Goal: Transaction & Acquisition: Purchase product/service

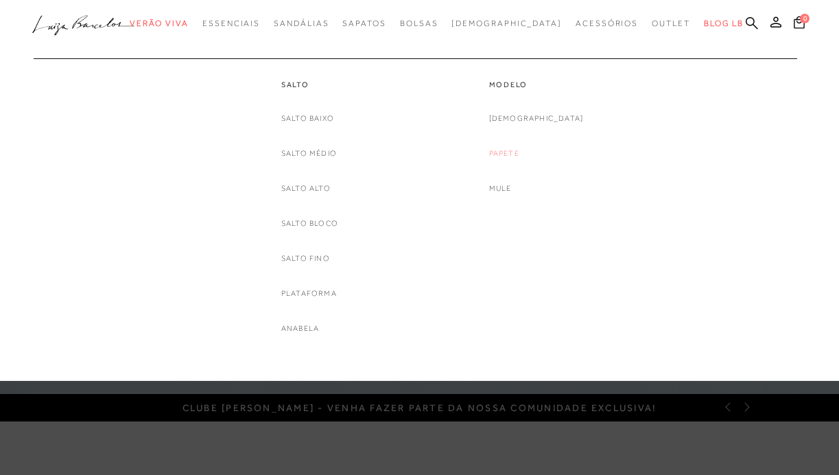
click at [519, 152] on link "Papete" at bounding box center [504, 153] width 30 height 14
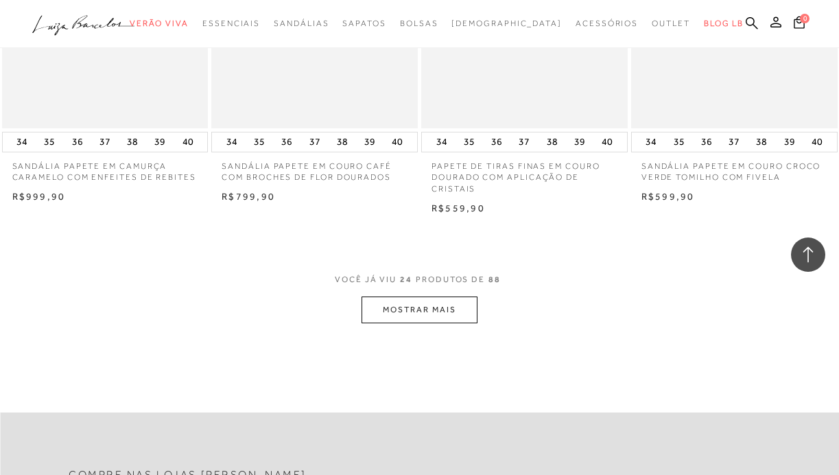
scroll to position [2342, 0]
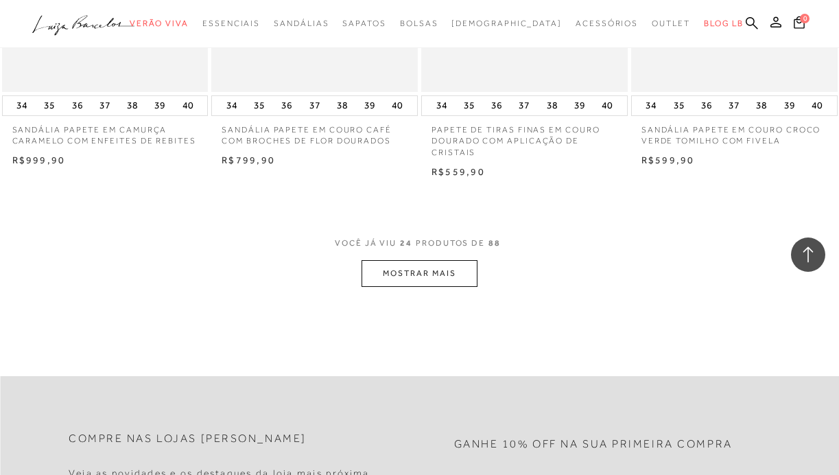
click at [450, 262] on button "MOSTRAR MAIS" at bounding box center [419, 273] width 115 height 27
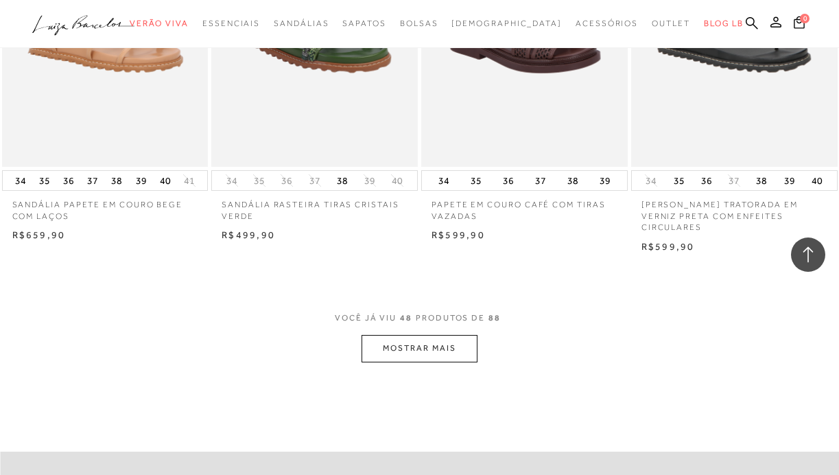
scroll to position [4741, 0]
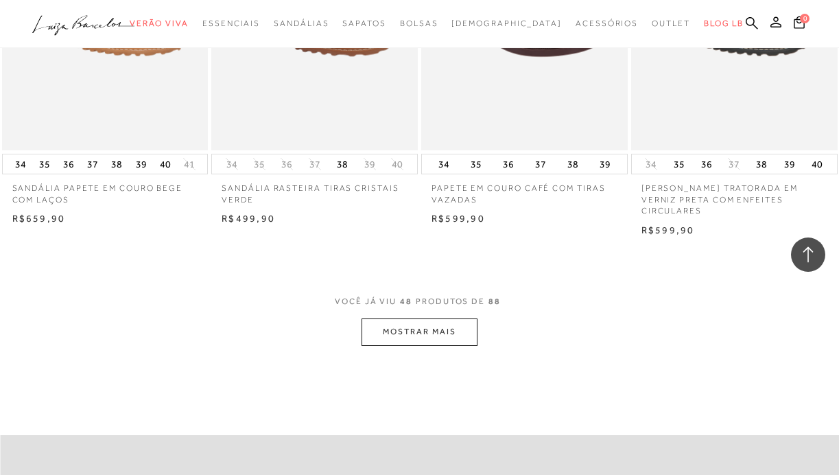
click at [414, 318] on button "MOSTRAR MAIS" at bounding box center [419, 331] width 115 height 27
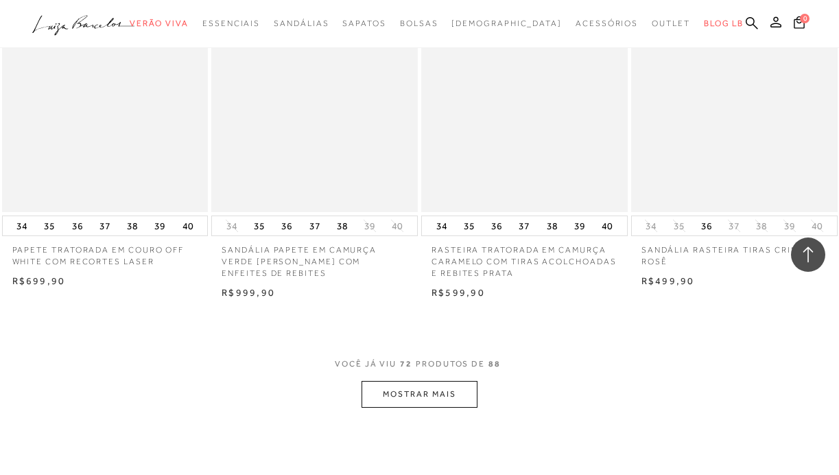
scroll to position [7139, 0]
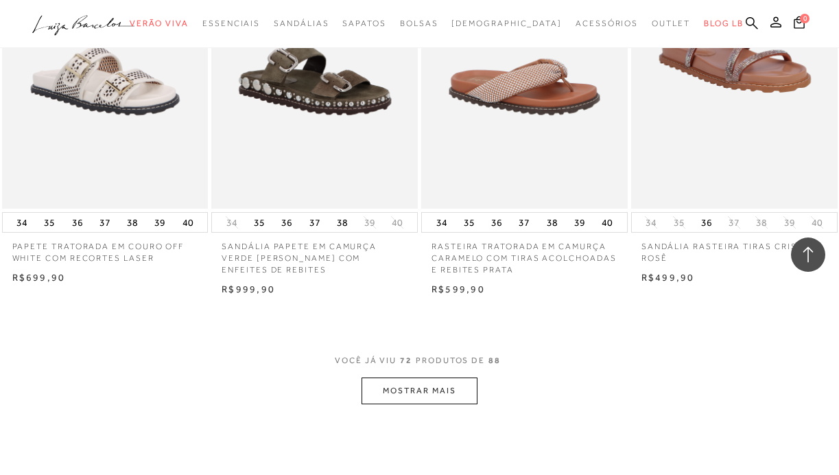
click at [418, 377] on button "MOSTRAR MAIS" at bounding box center [419, 390] width 115 height 27
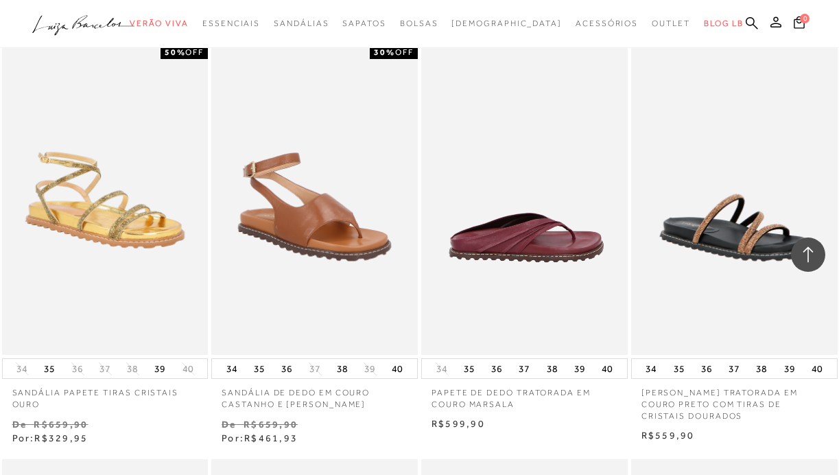
scroll to position [5768, 0]
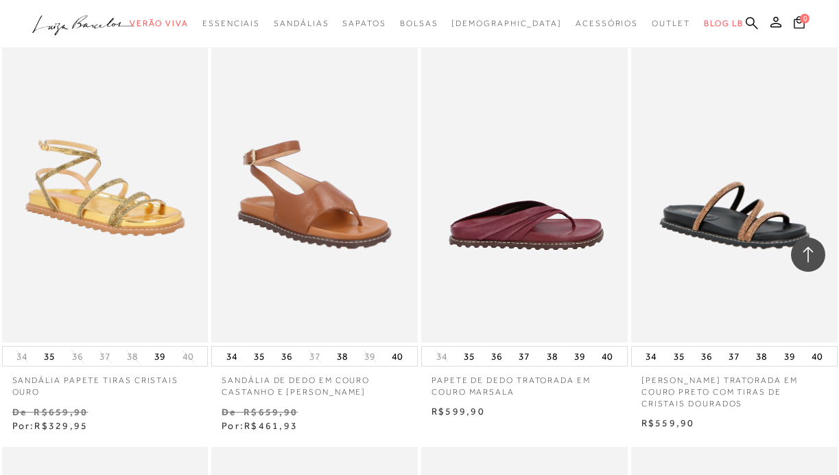
click at [559, 189] on img at bounding box center [525, 187] width 205 height 309
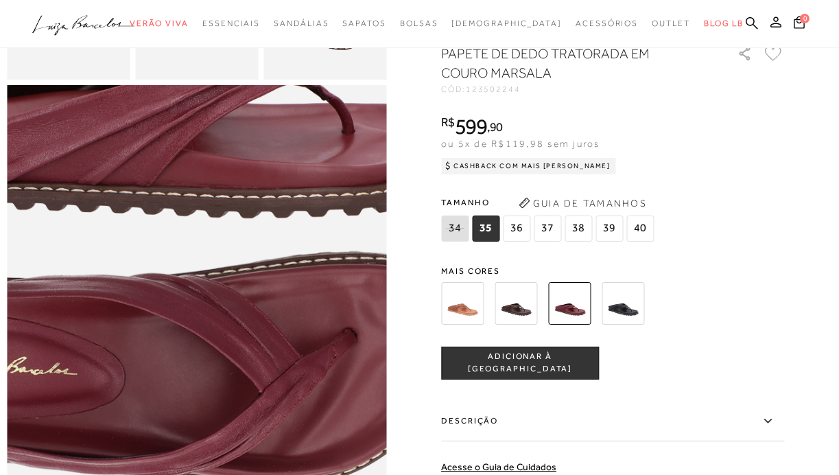
scroll to position [484, 0]
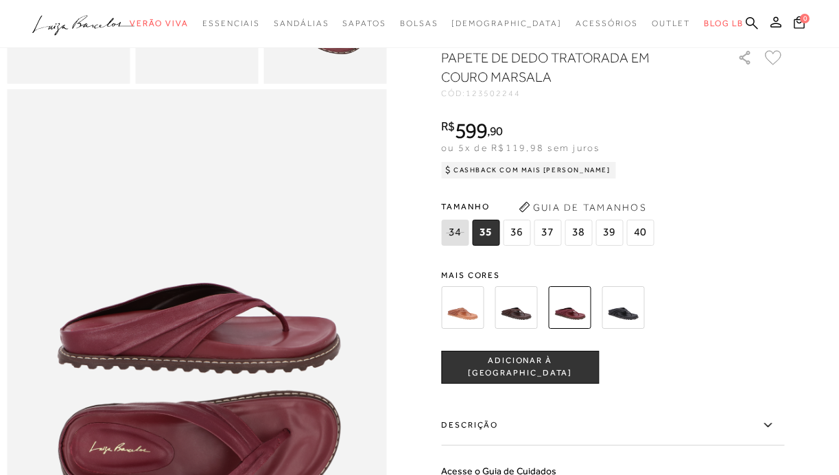
click at [580, 238] on span "38" at bounding box center [578, 233] width 27 height 26
click at [549, 367] on span "ADICIONAR À [GEOGRAPHIC_DATA]" at bounding box center [520, 367] width 156 height 24
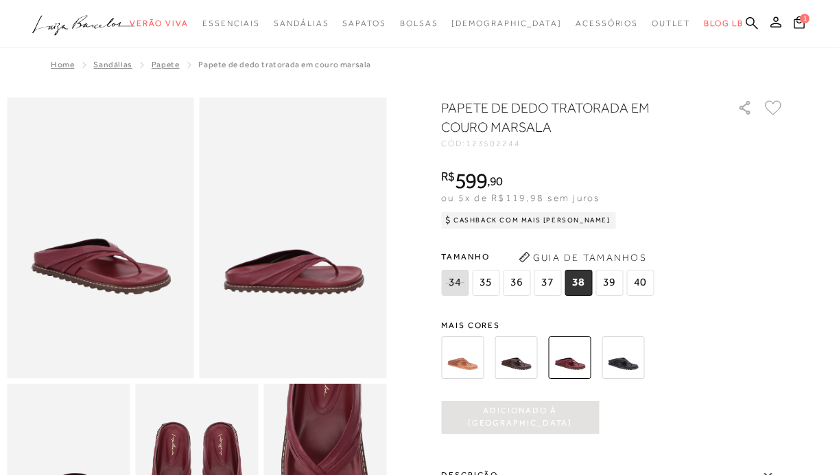
scroll to position [0, 0]
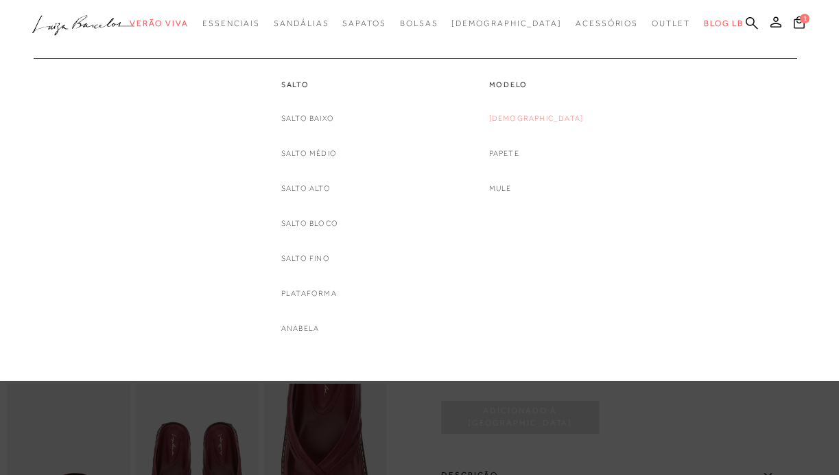
click at [537, 119] on link "[DEMOGRAPHIC_DATA]" at bounding box center [536, 118] width 95 height 14
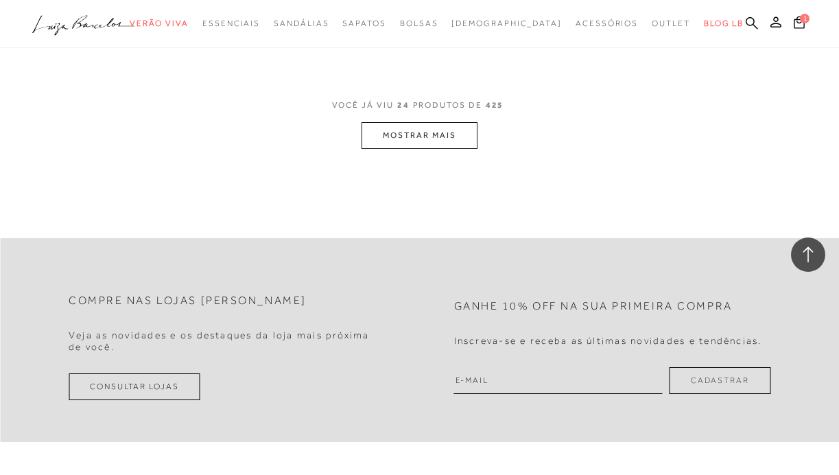
scroll to position [2495, 0]
click at [457, 120] on button "MOSTRAR MAIS" at bounding box center [419, 132] width 115 height 27
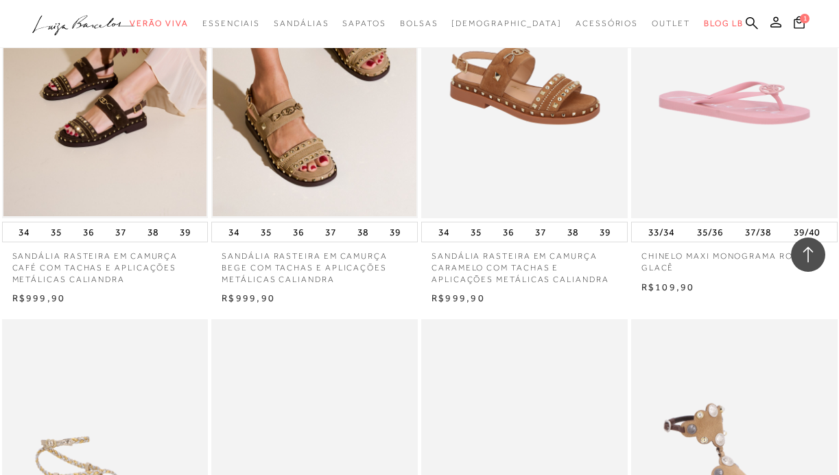
scroll to position [3813, 0]
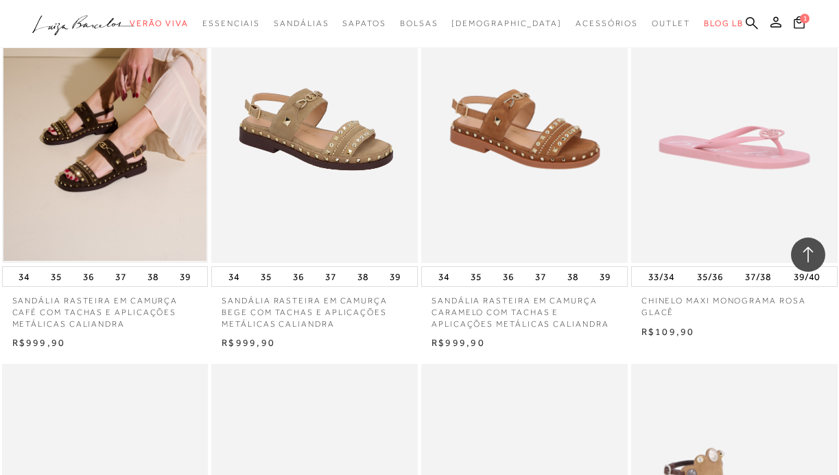
click at [368, 236] on img at bounding box center [315, 107] width 205 height 309
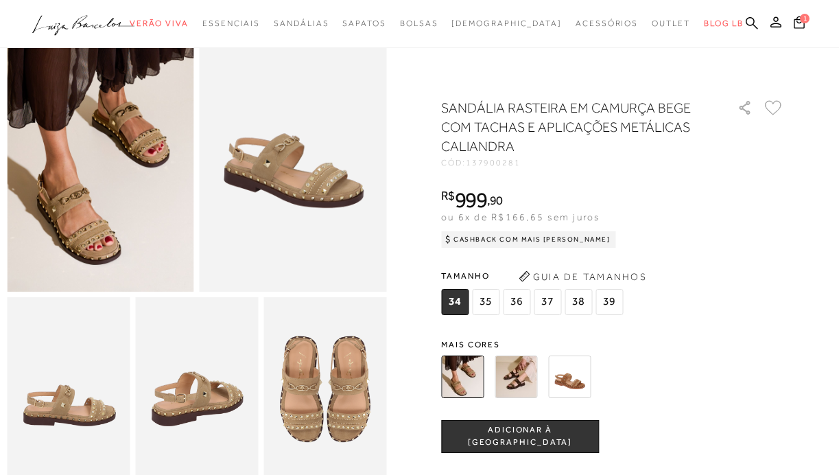
click at [577, 305] on span "38" at bounding box center [578, 302] width 27 height 26
click at [526, 420] on button "ADICIONAR À [GEOGRAPHIC_DATA]" at bounding box center [520, 436] width 158 height 33
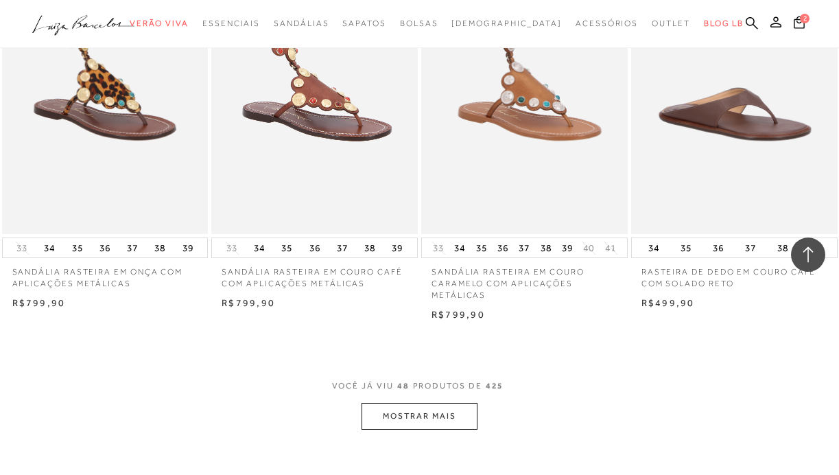
scroll to position [4664, 0]
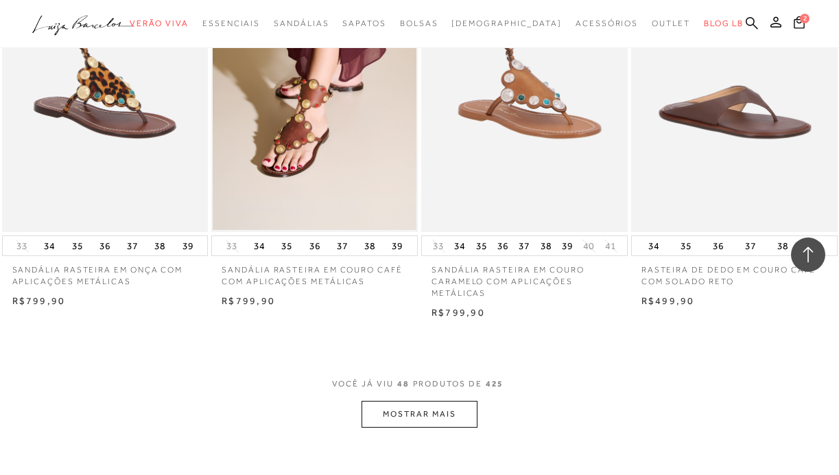
click at [421, 401] on button "MOSTRAR MAIS" at bounding box center [419, 414] width 115 height 27
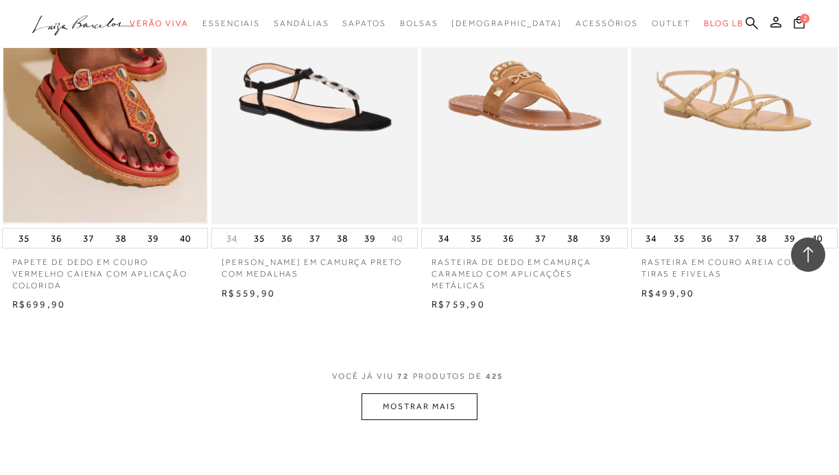
scroll to position [7126, 0]
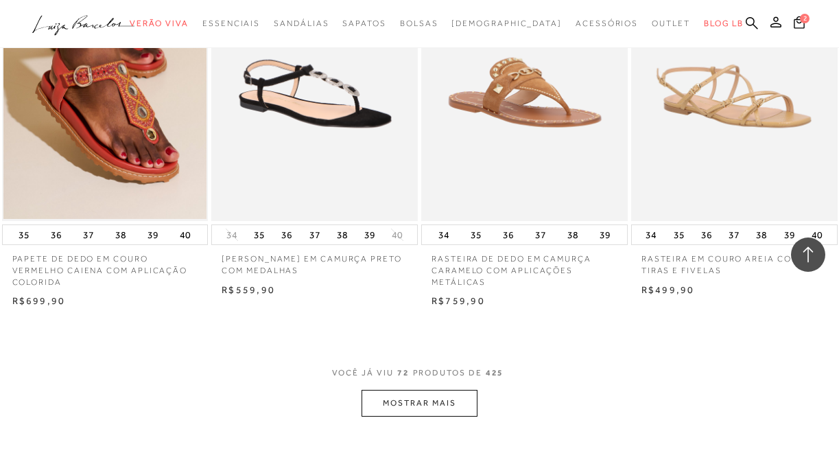
click at [434, 390] on button "MOSTRAR MAIS" at bounding box center [419, 403] width 115 height 27
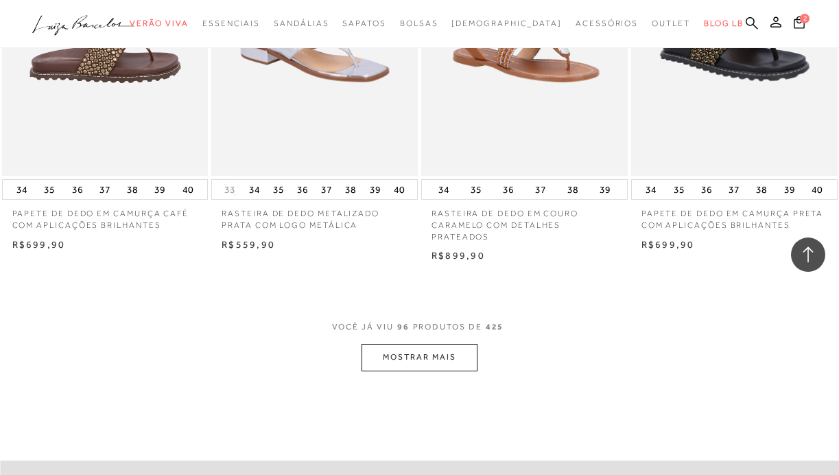
scroll to position [9655, 0]
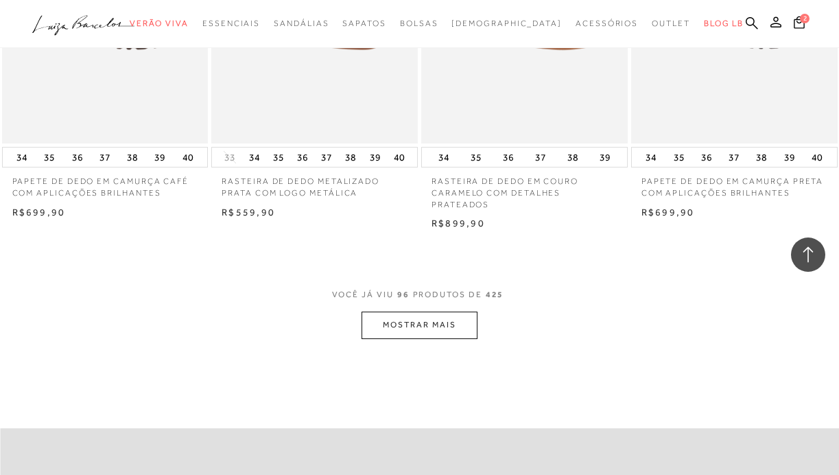
click at [368, 312] on button "MOSTRAR MAIS" at bounding box center [419, 325] width 115 height 27
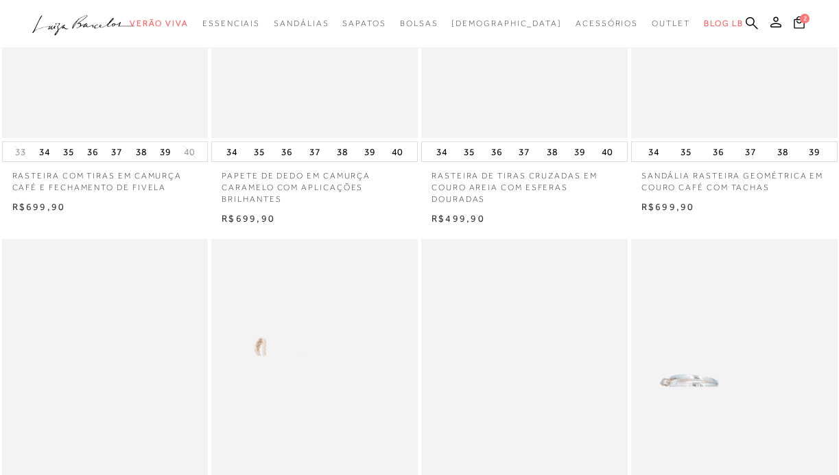
scroll to position [0, 0]
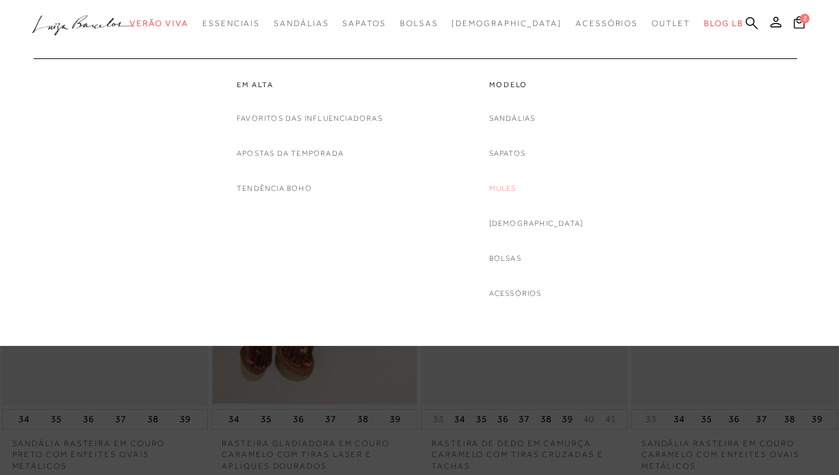
click at [517, 185] on link "Mules" at bounding box center [502, 188] width 27 height 14
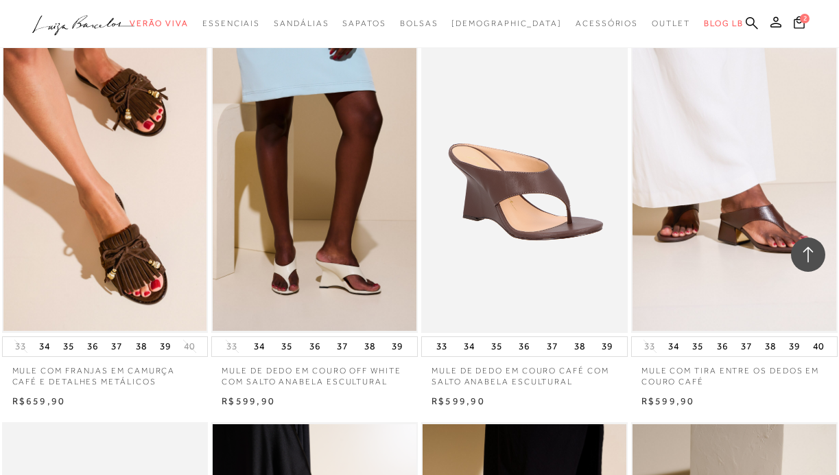
scroll to position [1680, 0]
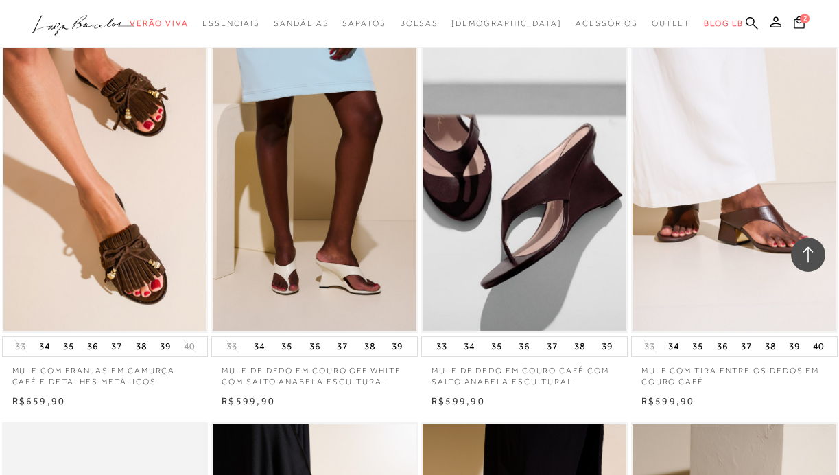
click at [799, 21] on icon at bounding box center [799, 22] width 11 height 13
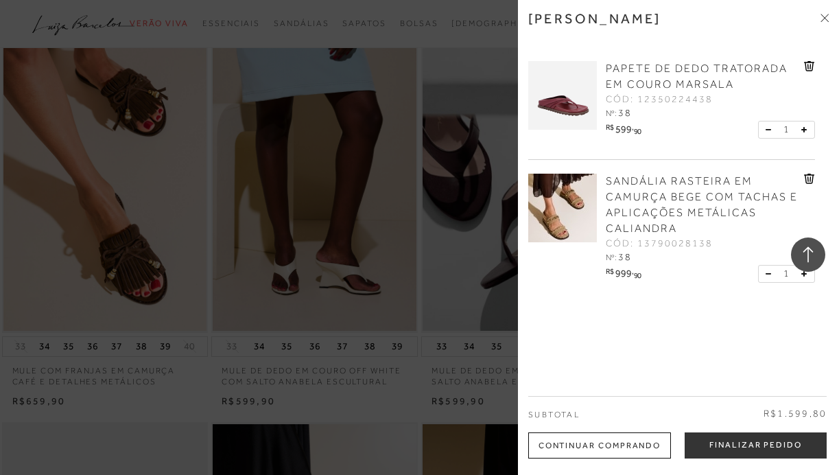
click at [427, 375] on div at bounding box center [419, 237] width 839 height 475
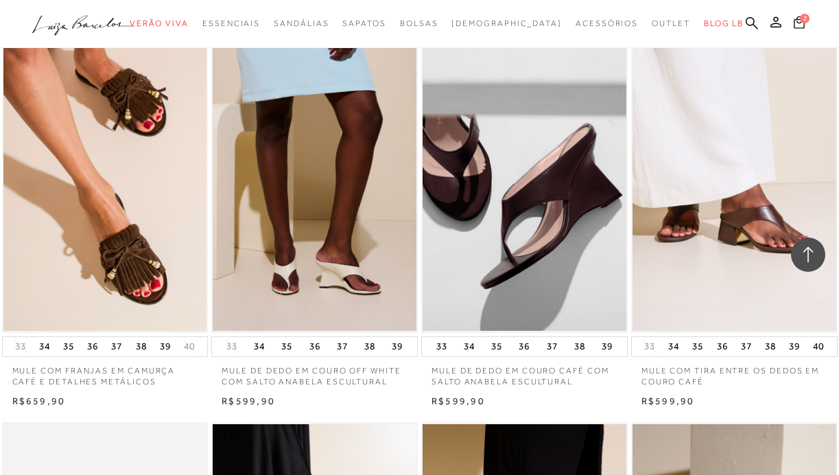
click at [800, 25] on icon at bounding box center [799, 22] width 11 height 13
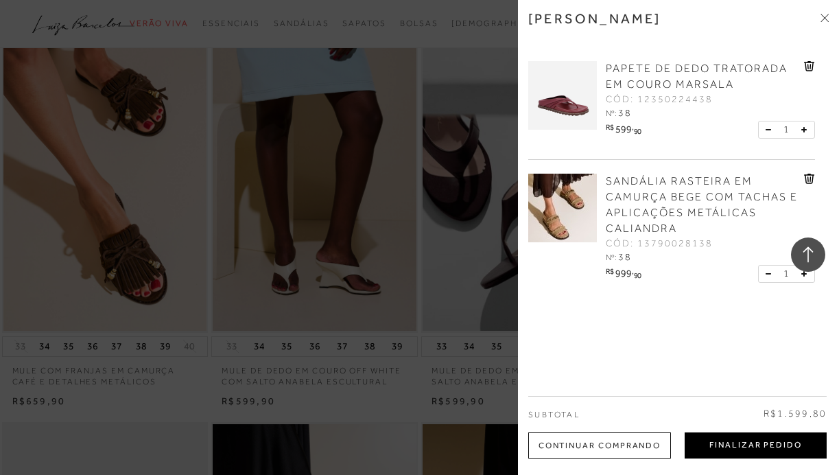
click at [749, 447] on button "Finalizar Pedido" at bounding box center [756, 445] width 142 height 26
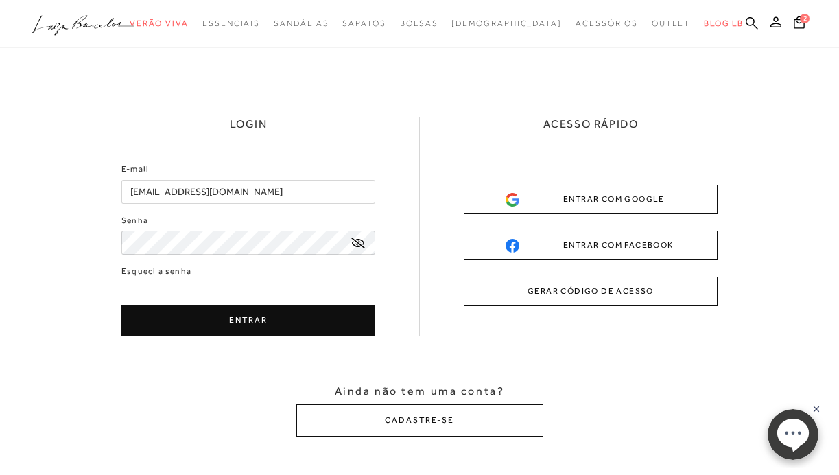
click at [231, 322] on button "ENTRAR" at bounding box center [248, 320] width 254 height 31
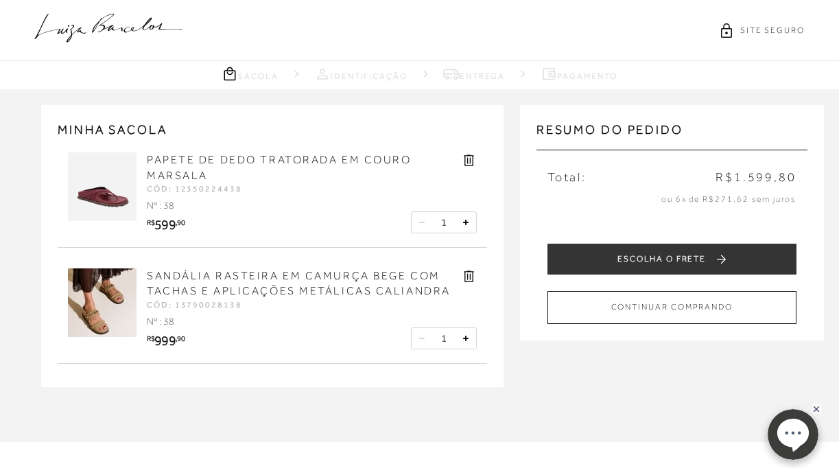
click at [108, 312] on img at bounding box center [102, 302] width 69 height 69
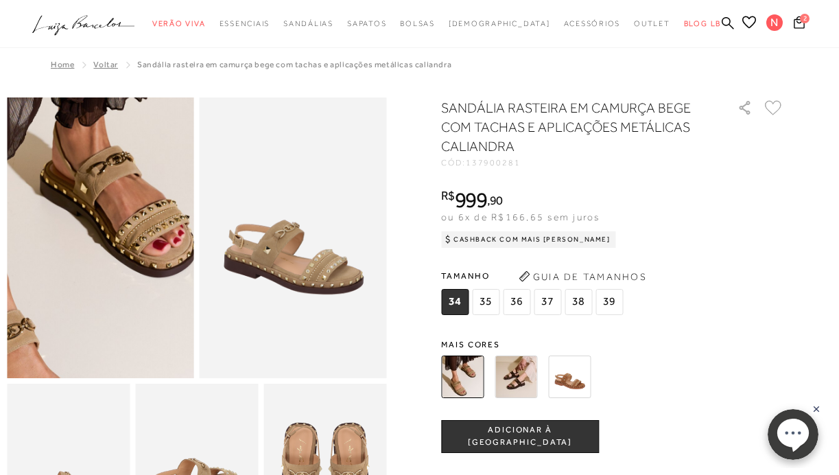
click at [144, 231] on img at bounding box center [57, 244] width 374 height 561
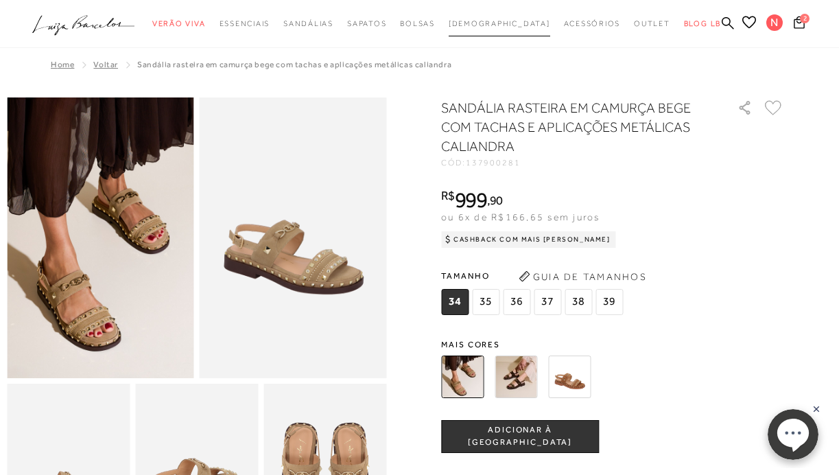
click at [501, 26] on span "[DEMOGRAPHIC_DATA]" at bounding box center [500, 23] width 102 height 8
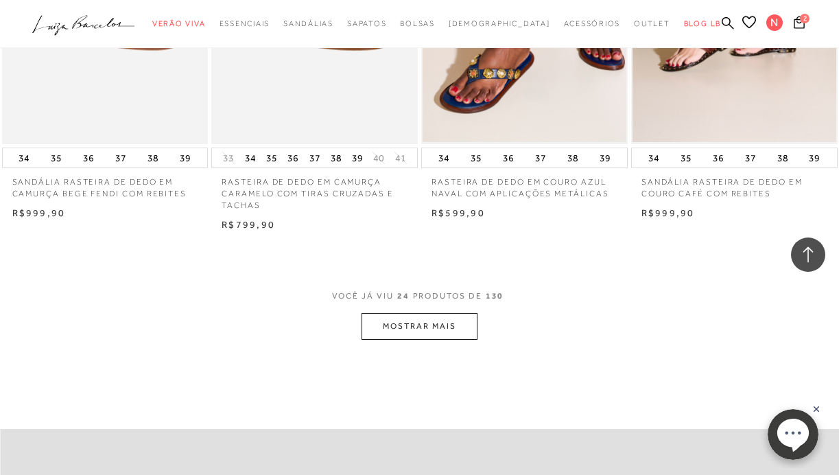
scroll to position [2323, 0]
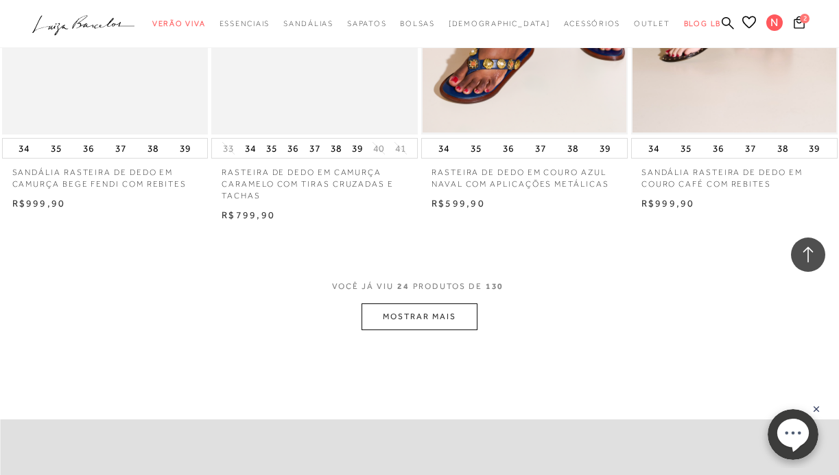
click at [422, 309] on button "MOSTRAR MAIS" at bounding box center [419, 316] width 115 height 27
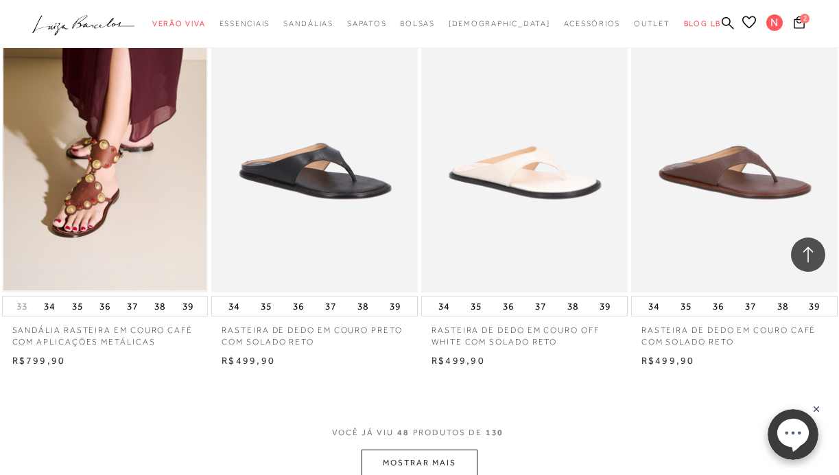
scroll to position [4629, 0]
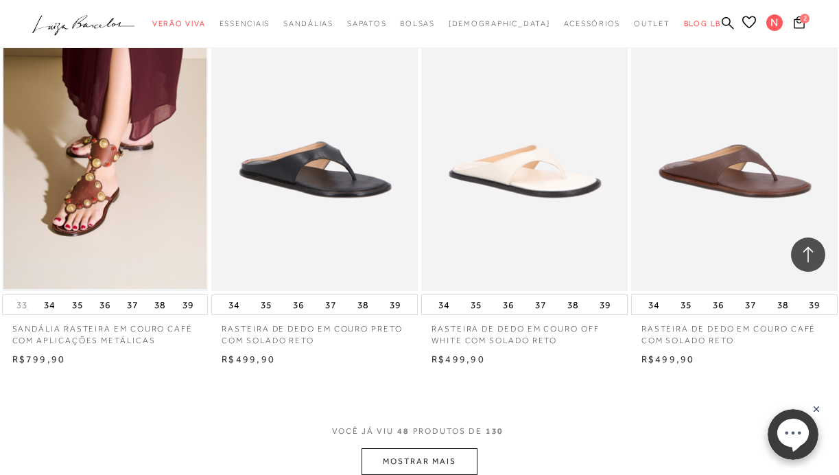
click at [426, 448] on button "MOSTRAR MAIS" at bounding box center [419, 461] width 115 height 27
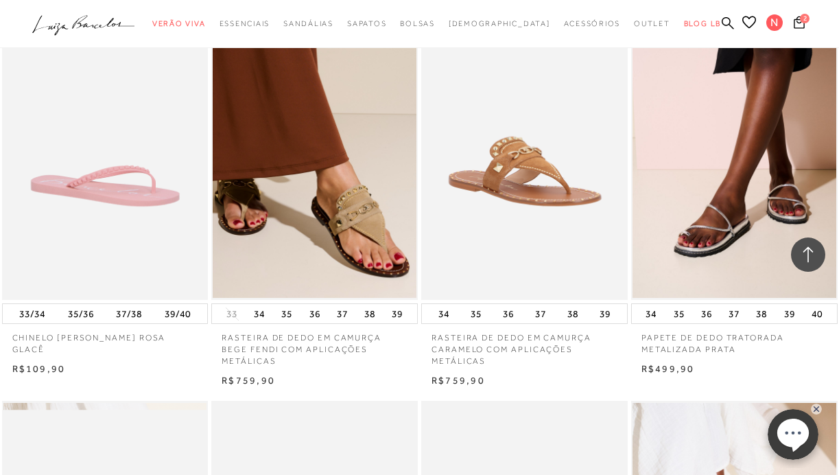
scroll to position [5425, 0]
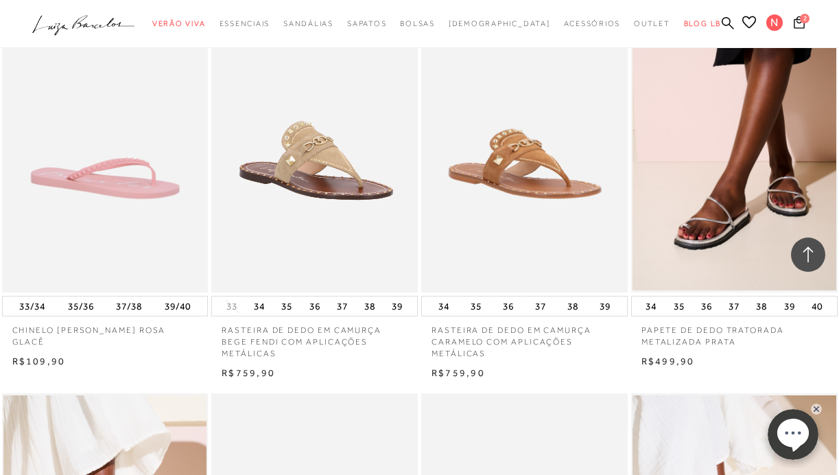
click at [355, 202] on img at bounding box center [315, 137] width 205 height 309
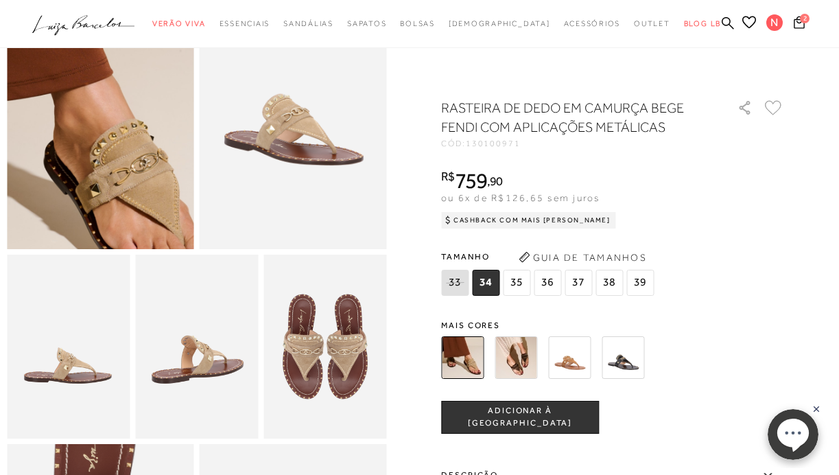
click at [152, 171] on img at bounding box center [49, 46] width 374 height 561
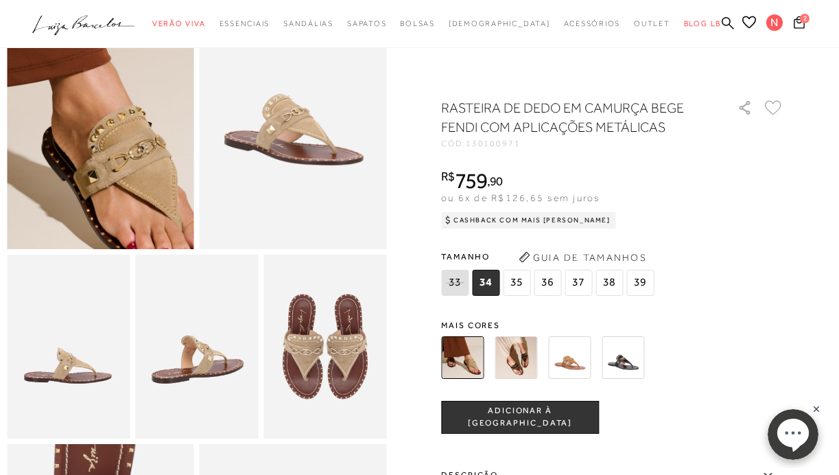
click at [154, 185] on img at bounding box center [47, 32] width 374 height 561
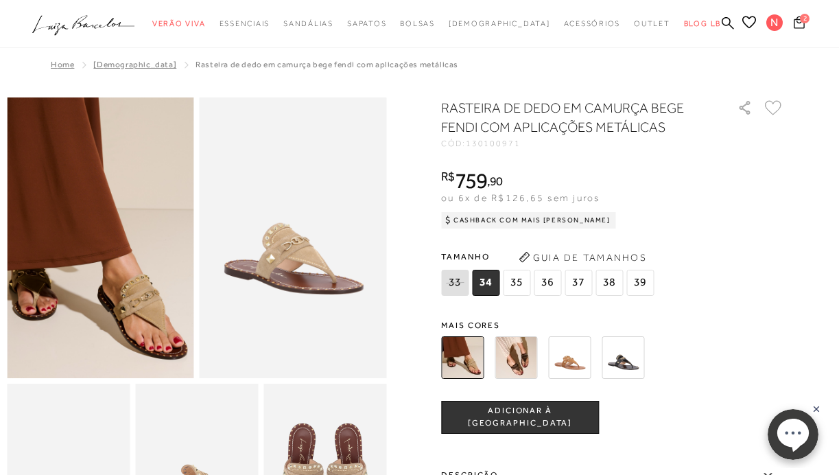
click at [806, 24] on button "2" at bounding box center [799, 24] width 19 height 19
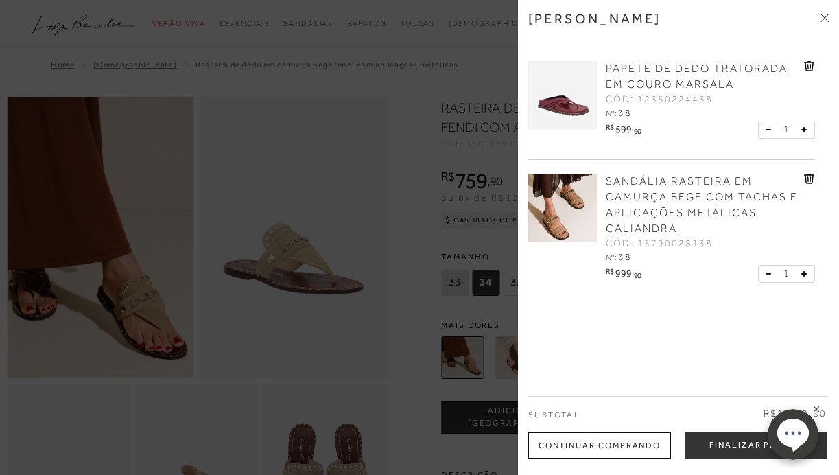
click at [119, 24] on div at bounding box center [419, 237] width 839 height 475
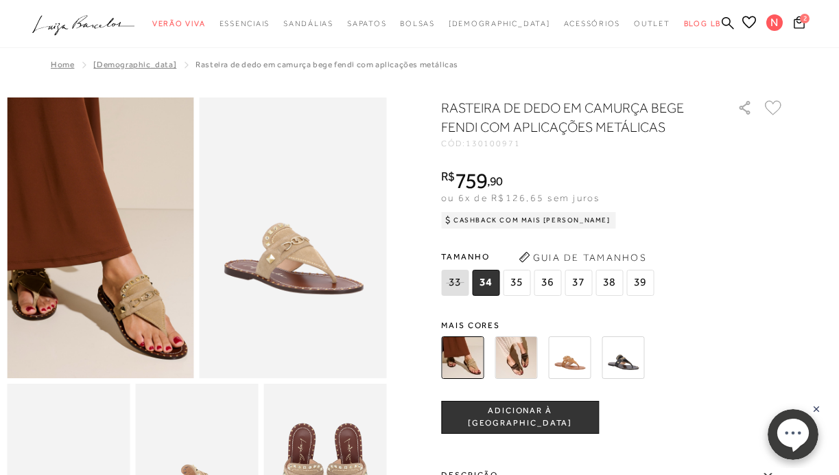
click at [102, 24] on icon ".a{fill-rule:evenodd;}" at bounding box center [83, 25] width 103 height 29
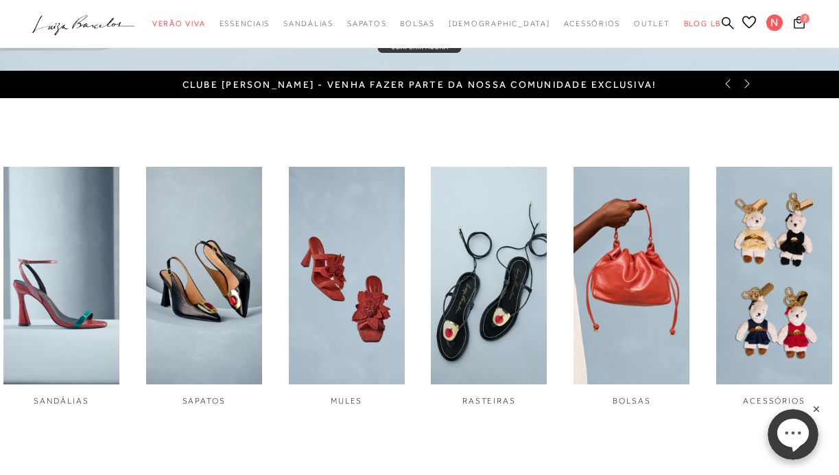
scroll to position [368, 0]
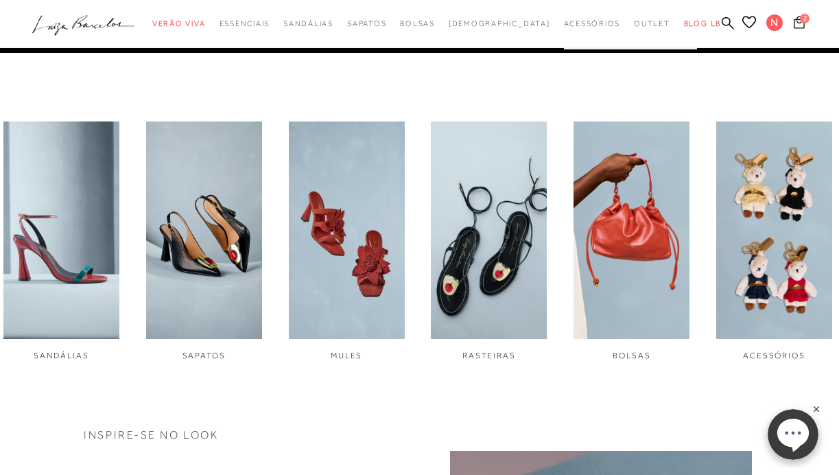
click at [799, 26] on icon at bounding box center [799, 22] width 11 height 13
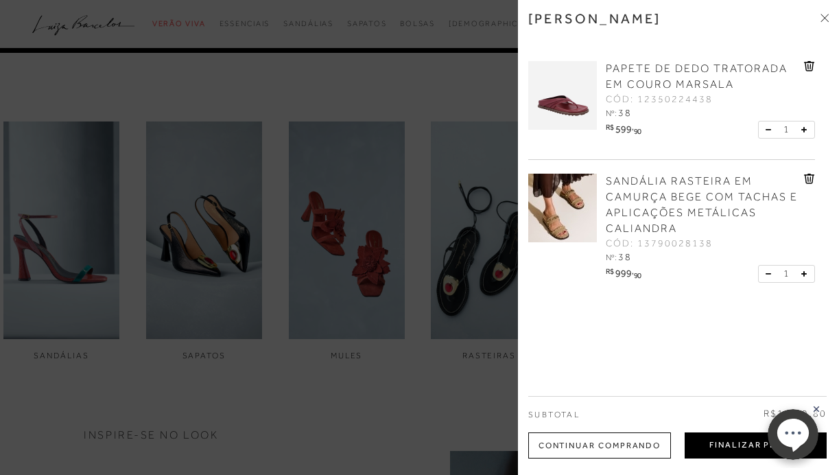
click at [718, 433] on button "Finalizar Pedido" at bounding box center [756, 445] width 142 height 26
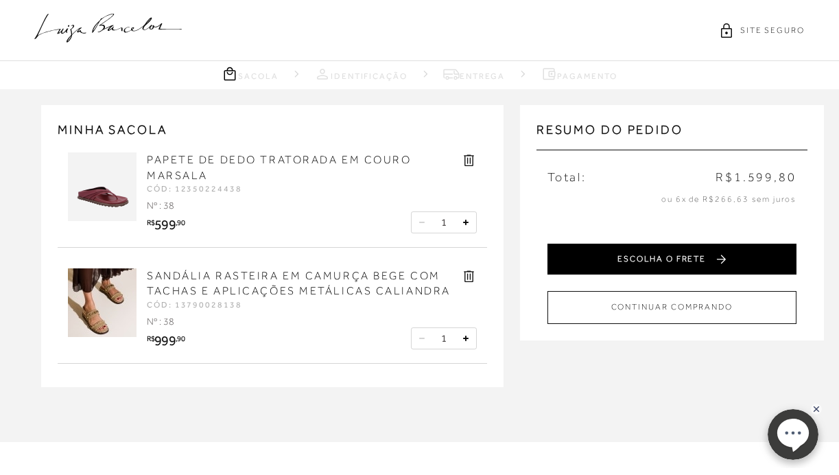
click at [679, 264] on button "ESCOLHA O FRETE" at bounding box center [672, 259] width 249 height 31
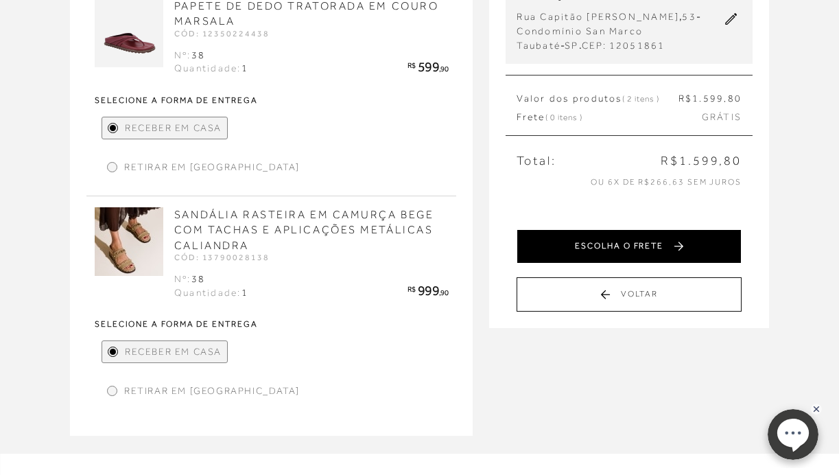
scroll to position [176, 0]
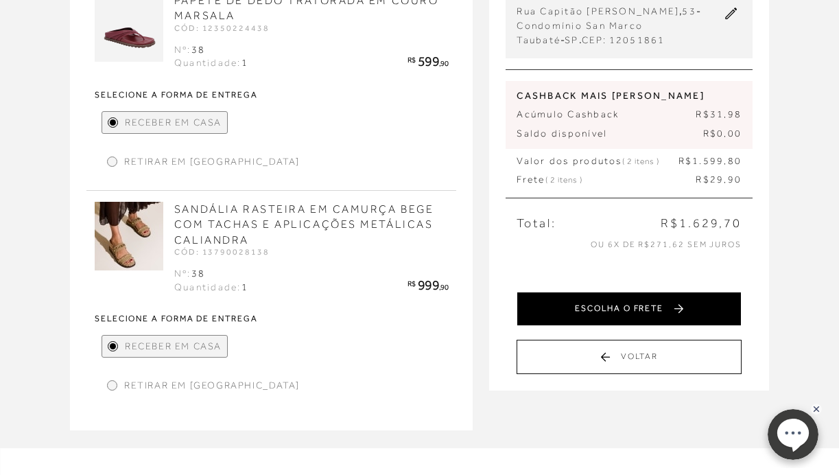
click at [622, 239] on span "ou 6x de R$271,62 sem juros" at bounding box center [666, 244] width 151 height 10
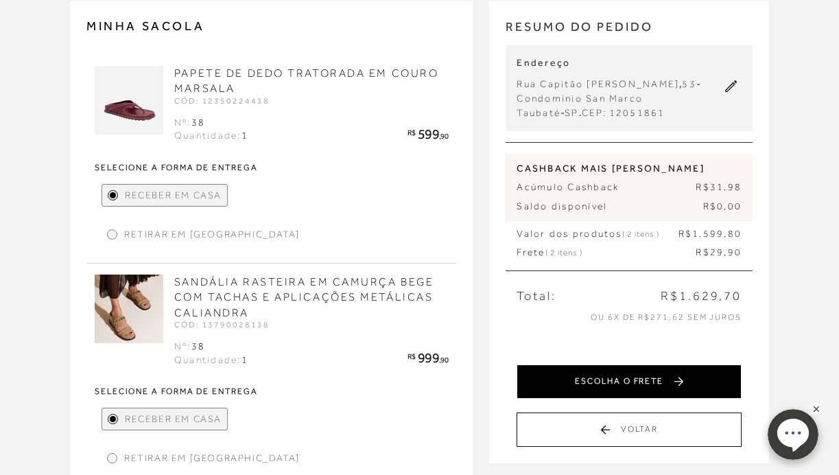
scroll to position [76, 0]
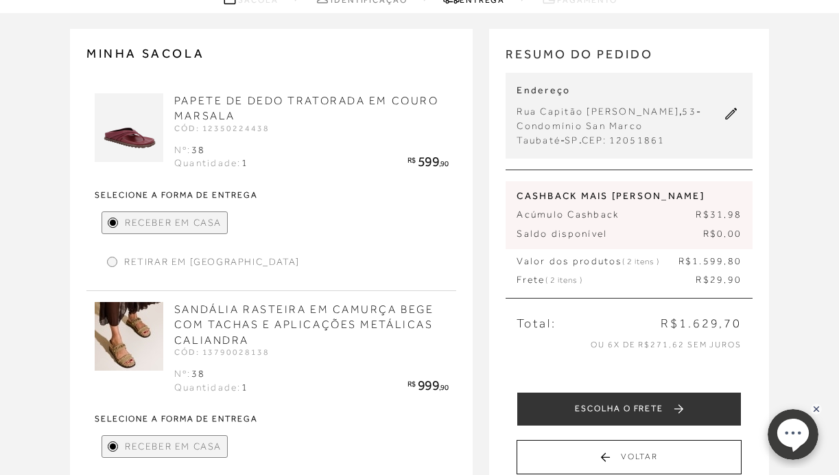
click at [635, 202] on div "CASHBACK MAIS [PERSON_NAME] Acúmulo Cashback R$31,98 Saldo disponível R$0,00" at bounding box center [629, 215] width 247 height 68
click at [629, 225] on div "Acúmulo Cashback R$31,98 Saldo disponível R$0,00" at bounding box center [629, 224] width 225 height 32
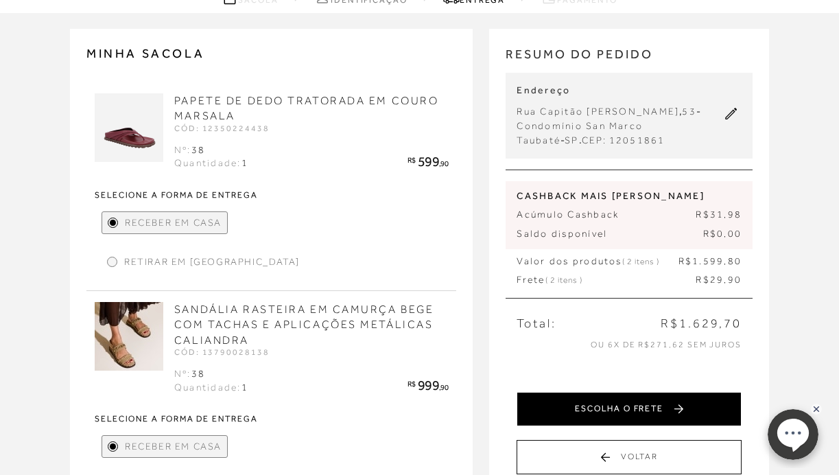
click at [635, 401] on button "ESCOLHA O FRETE" at bounding box center [629, 409] width 225 height 34
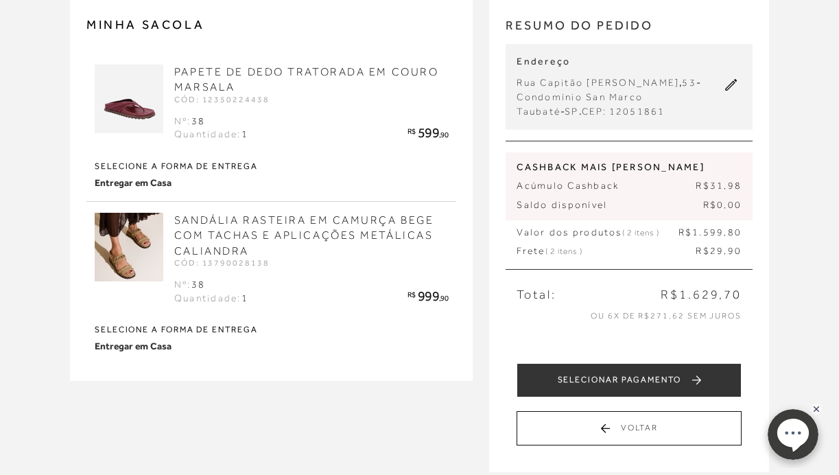
scroll to position [106, 0]
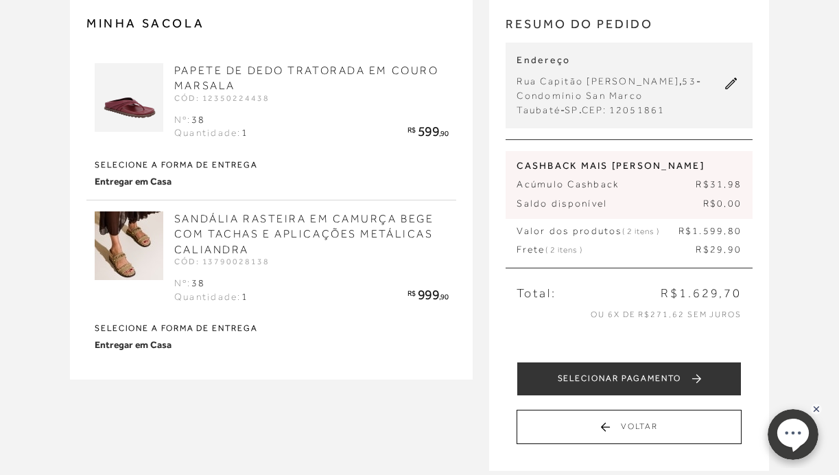
click at [677, 203] on p "Saldo disponível R$0,00" at bounding box center [629, 204] width 225 height 14
click at [666, 189] on p "Acúmulo Cashback R$31,98" at bounding box center [629, 185] width 225 height 14
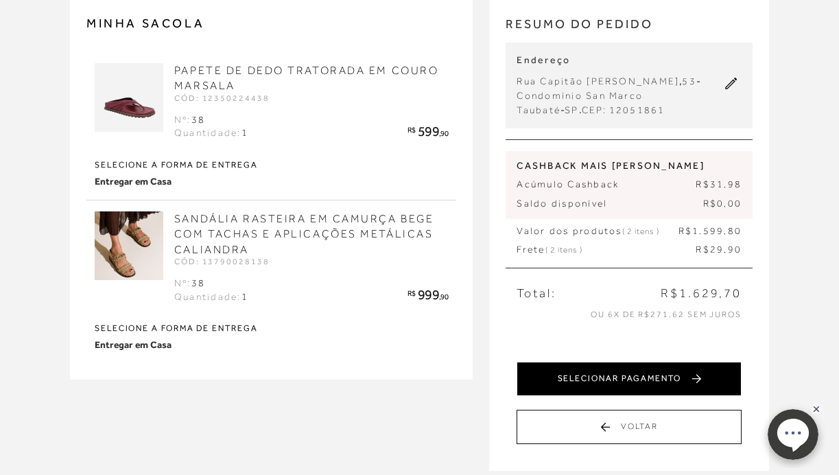
click at [638, 369] on button "SELECIONAR PAGAMENTO" at bounding box center [629, 379] width 225 height 34
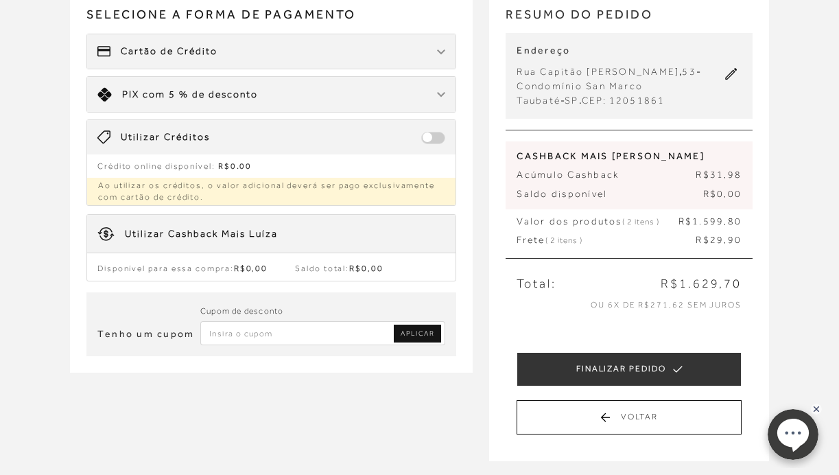
scroll to position [120, 0]
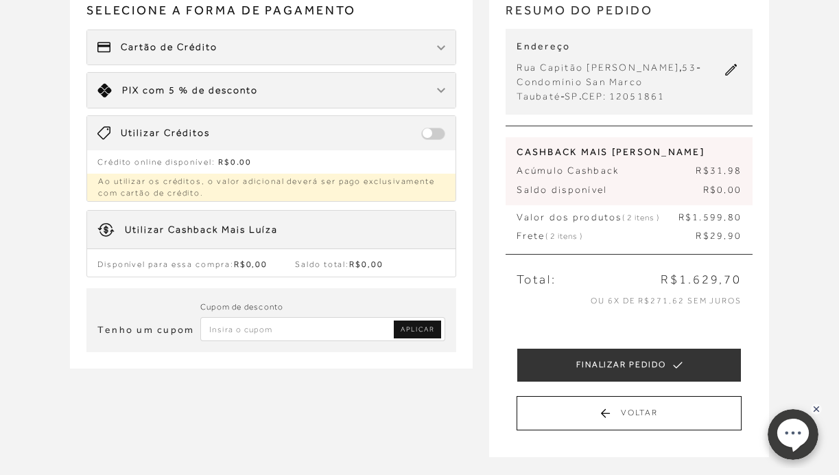
click at [596, 165] on p "Acúmulo Cashback R$31,98" at bounding box center [629, 171] width 225 height 14
click at [600, 178] on div "Acúmulo Cashback R$31,98 Saldo disponível R$0,00" at bounding box center [629, 180] width 225 height 32
click at [597, 189] on p "Saldo disponível R$0,00" at bounding box center [629, 190] width 225 height 14
click at [254, 228] on div "Utilizar Cashback Mais Luíza" at bounding box center [201, 230] width 153 height 14
click at [115, 233] on div "Utilizar Cashback Mais Luíza" at bounding box center [187, 229] width 180 height 17
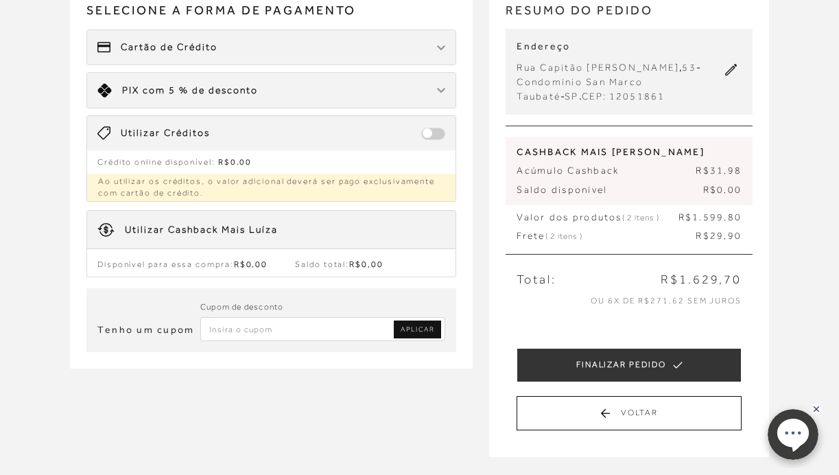
click at [438, 137] on span at bounding box center [433, 134] width 24 height 12
click at [422, 134] on span at bounding box center [433, 134] width 24 height 12
click at [421, 62] on div "Cartão de Crédito" at bounding box center [271, 47] width 369 height 34
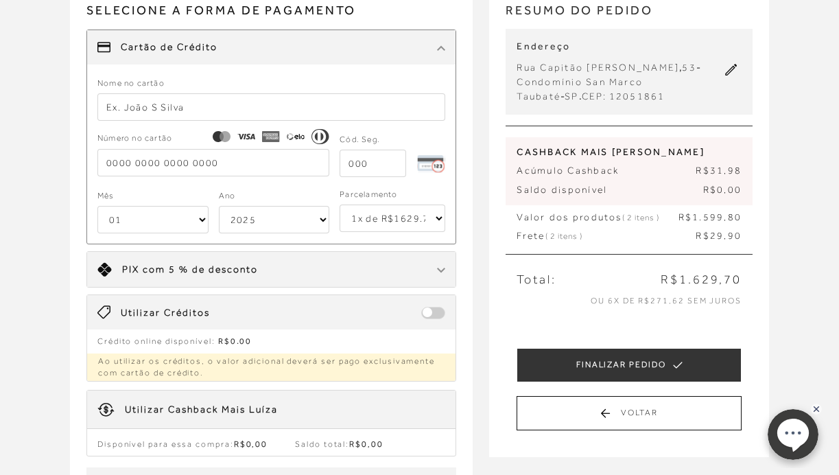
click at [266, 115] on input "text" at bounding box center [271, 106] width 349 height 27
click at [602, 172] on p "Acúmulo Cashback R$31,98" at bounding box center [629, 171] width 225 height 14
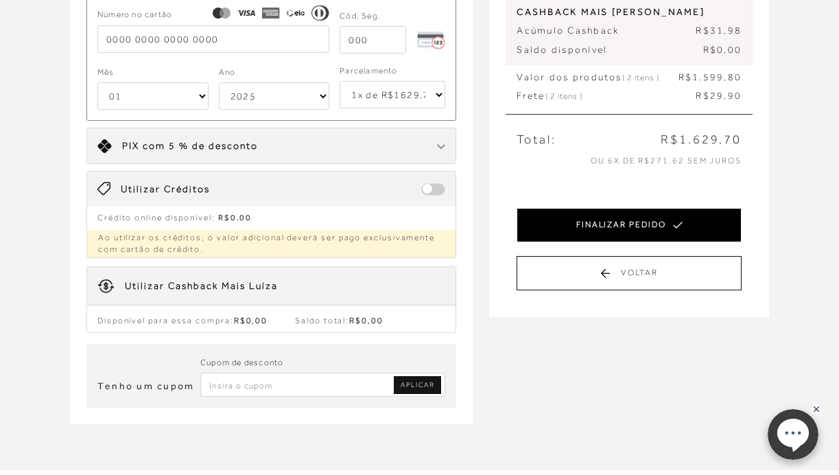
scroll to position [235, 0]
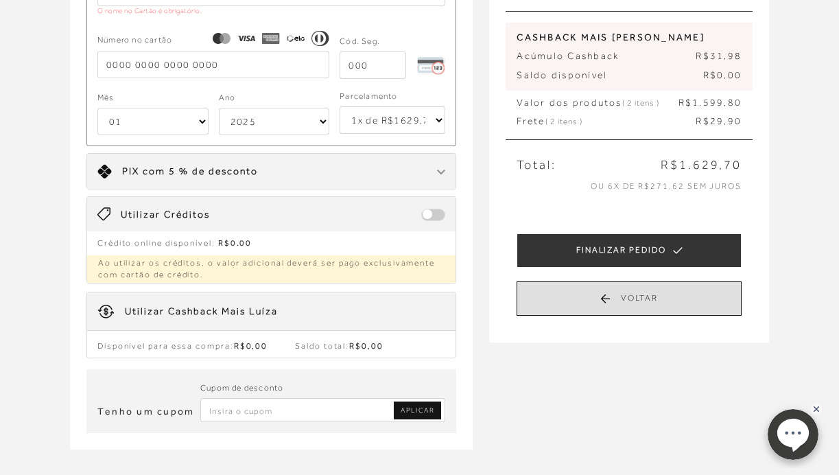
click at [604, 293] on button "Voltar" at bounding box center [629, 298] width 225 height 34
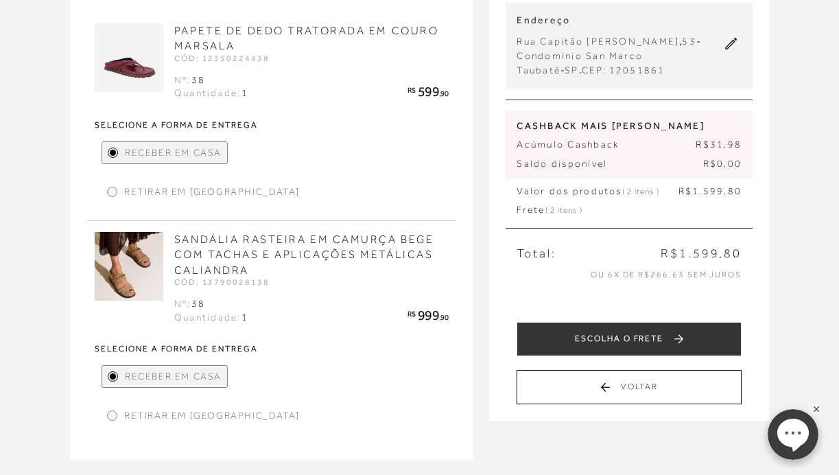
scroll to position [89, 0]
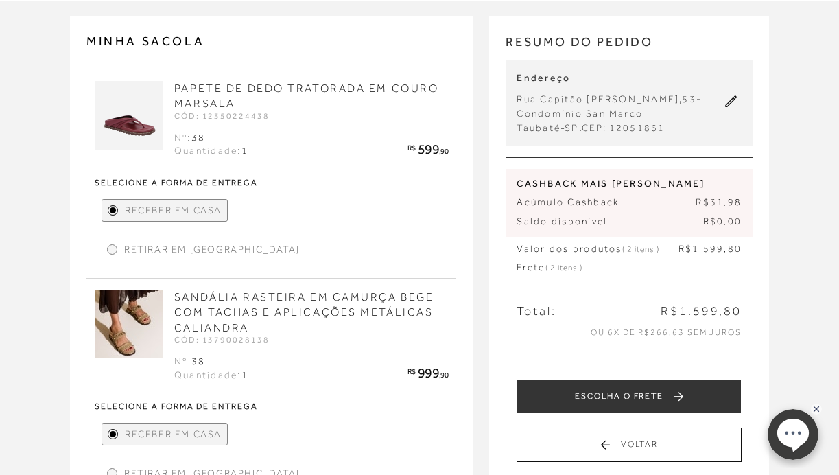
click at [643, 109] on span "Condomínio San Marco" at bounding box center [580, 113] width 126 height 11
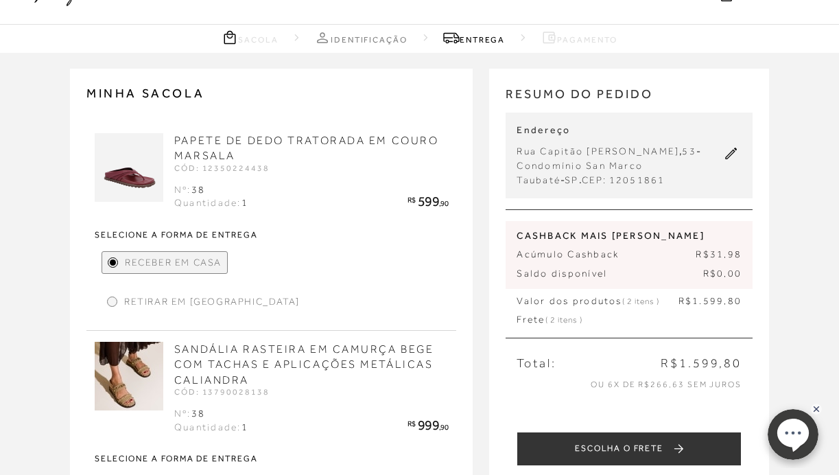
scroll to position [30, 0]
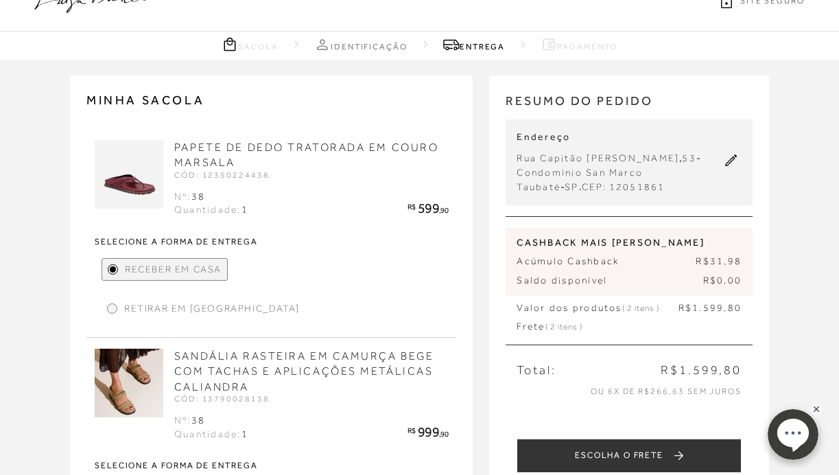
click at [577, 327] on span "( 2 itens )" at bounding box center [563, 327] width 37 height 10
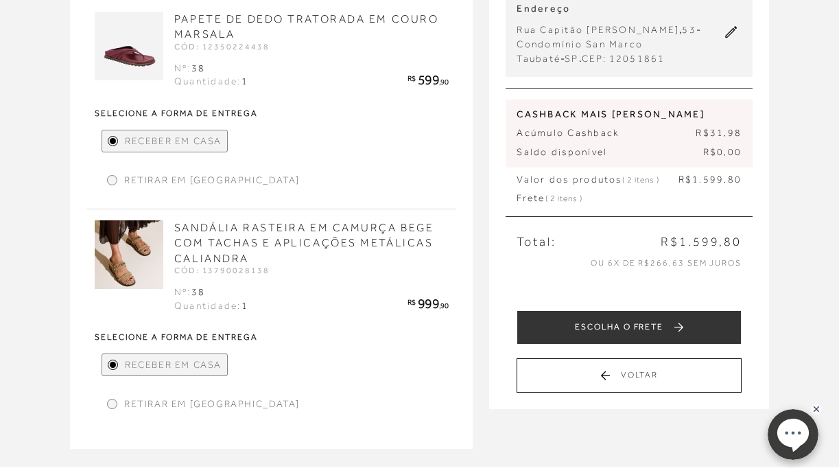
scroll to position [159, 0]
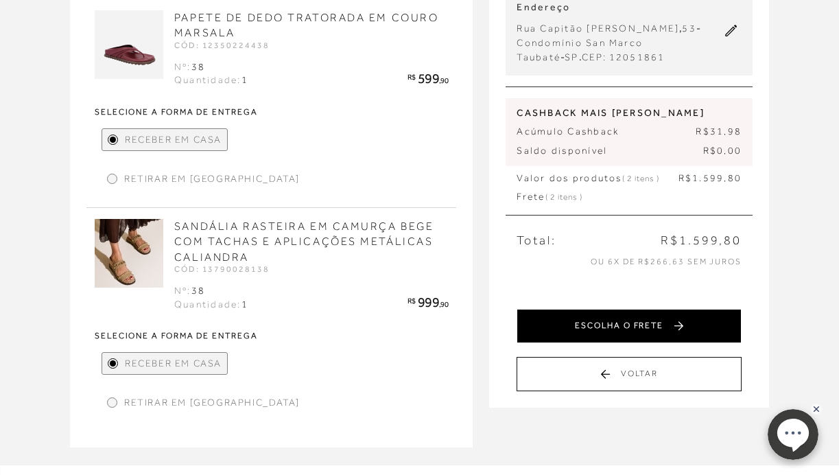
click at [646, 319] on button "ESCOLHA O FRETE" at bounding box center [629, 326] width 225 height 34
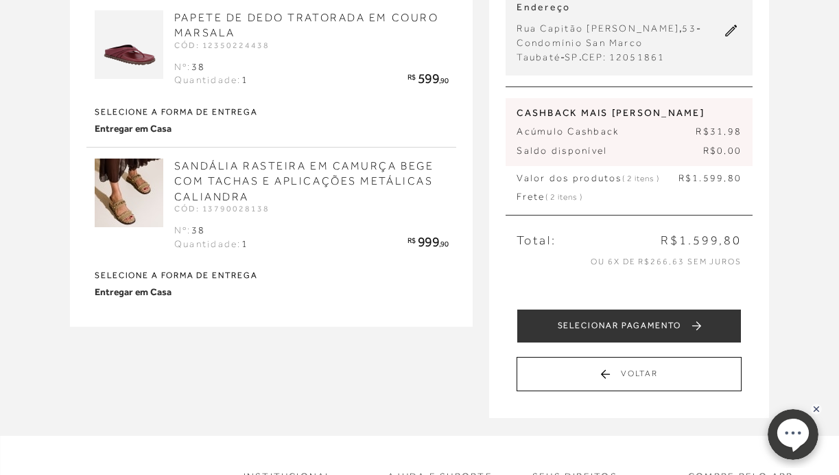
scroll to position [0, 0]
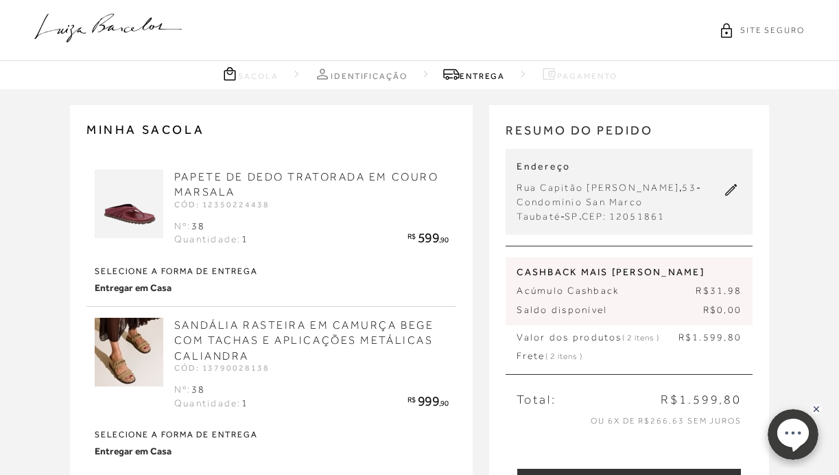
click at [640, 165] on p "Endereço" at bounding box center [619, 167] width 204 height 14
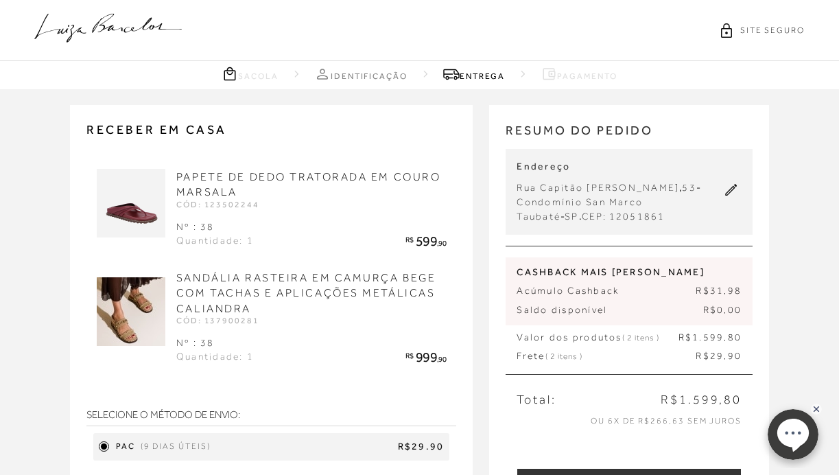
click at [640, 226] on div "Endereço [STREET_ADDRESS][PERSON_NAME] Taubaté - SP . CEP: 12051861" at bounding box center [629, 192] width 247 height 86
click at [635, 211] on span "12051861" at bounding box center [637, 216] width 56 height 11
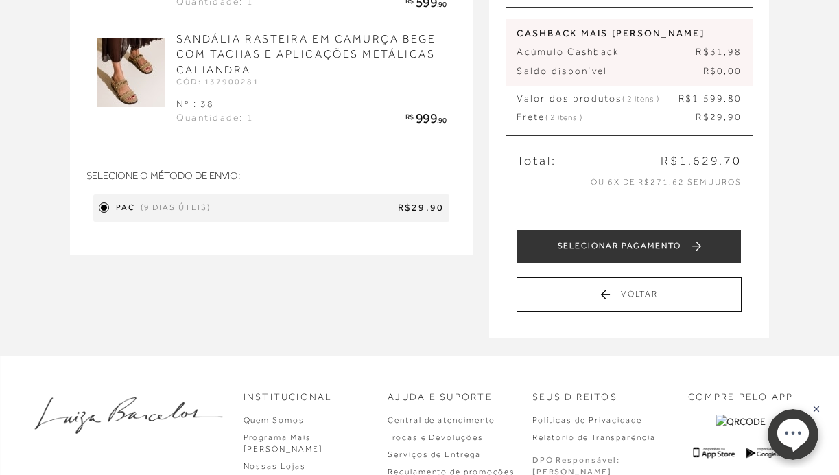
scroll to position [247, 0]
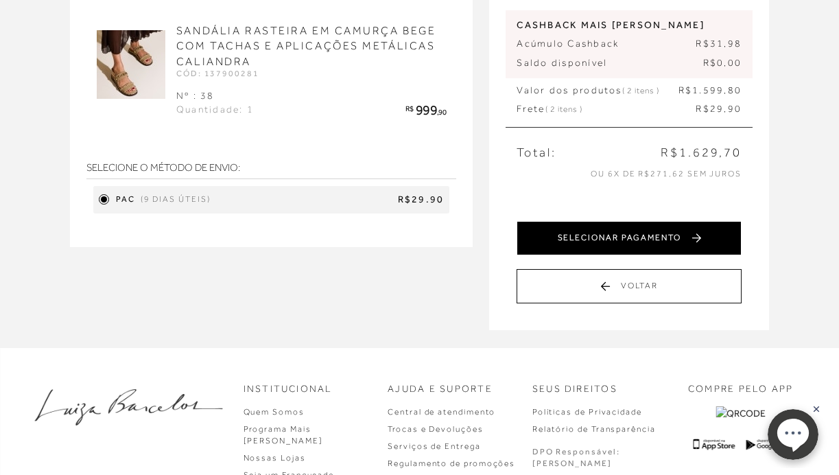
click at [688, 231] on button "SELECIONAR PAGAMENTO" at bounding box center [629, 238] width 225 height 34
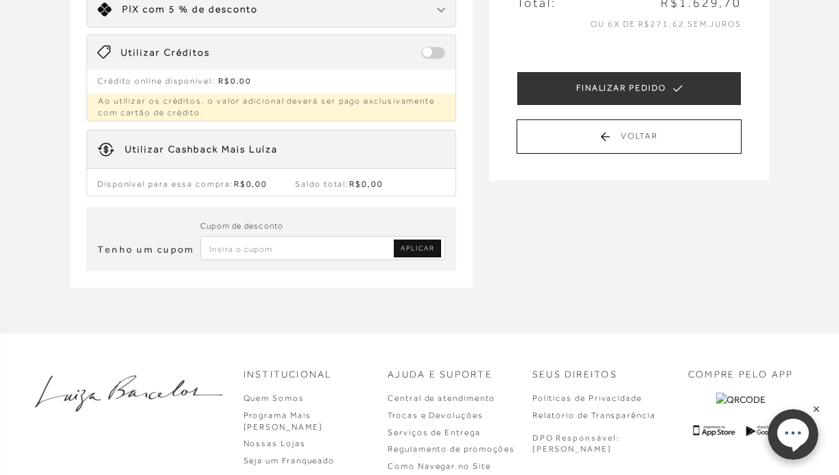
scroll to position [403, 0]
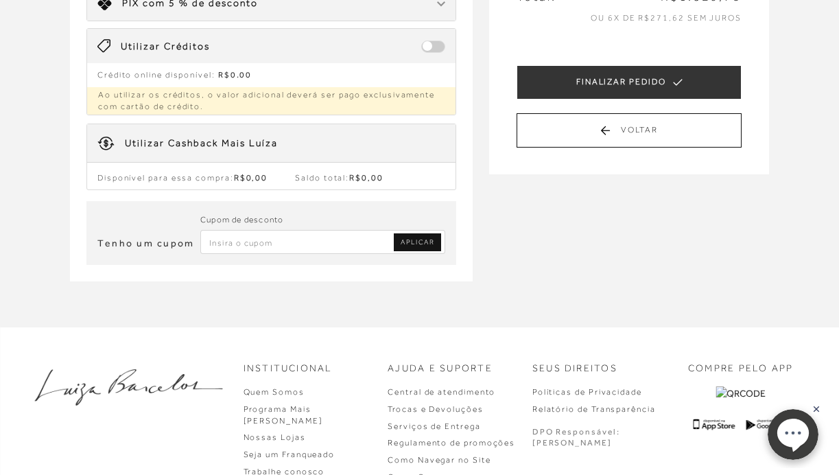
click at [312, 246] on input "Inserir Código da Promoção" at bounding box center [323, 242] width 246 height 24
type input "0026DM23"
click at [419, 241] on span "APLICAR" at bounding box center [418, 242] width 34 height 10
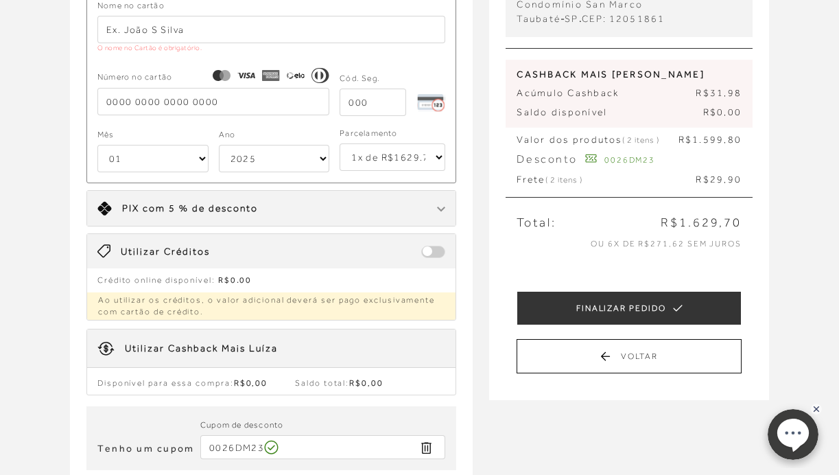
scroll to position [197, 0]
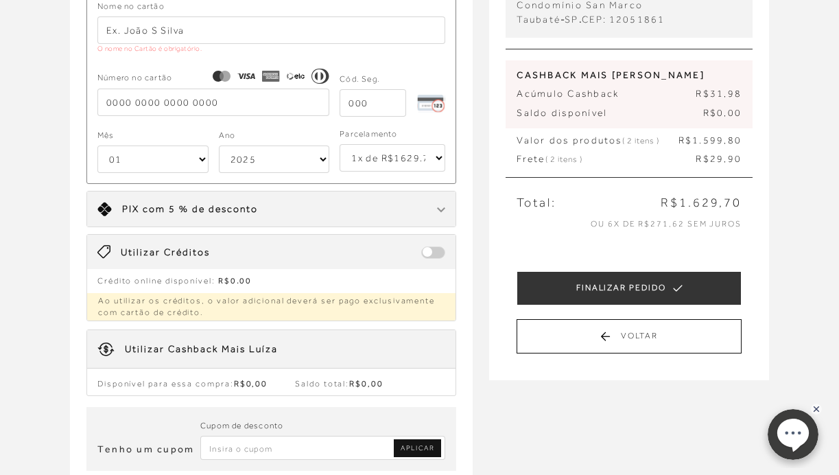
click at [292, 449] on input "Inserir Código da Promoção" at bounding box center [323, 448] width 246 height 24
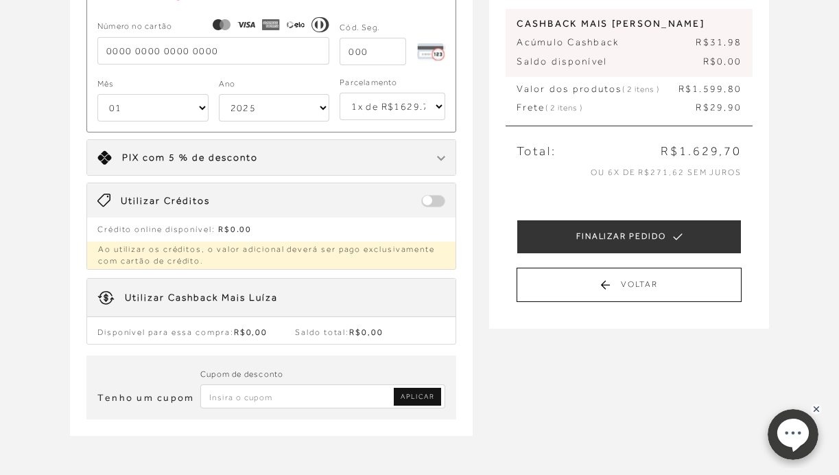
scroll to position [253, 0]
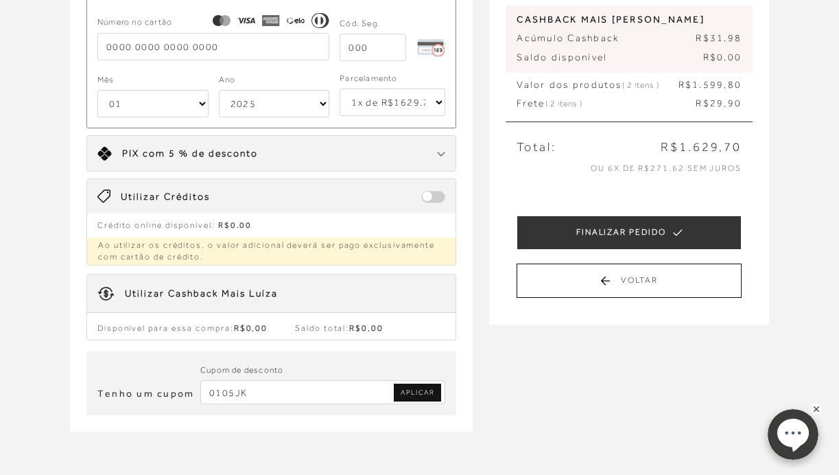
type input "0105JK"
click at [413, 392] on span "APLICAR" at bounding box center [418, 393] width 34 height 10
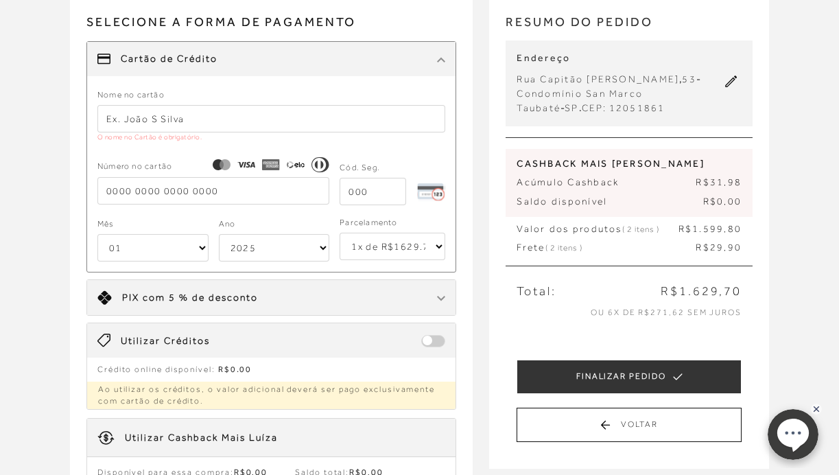
scroll to position [108, 0]
click at [595, 185] on p "Acúmulo Cashback R$31,98" at bounding box center [629, 183] width 225 height 14
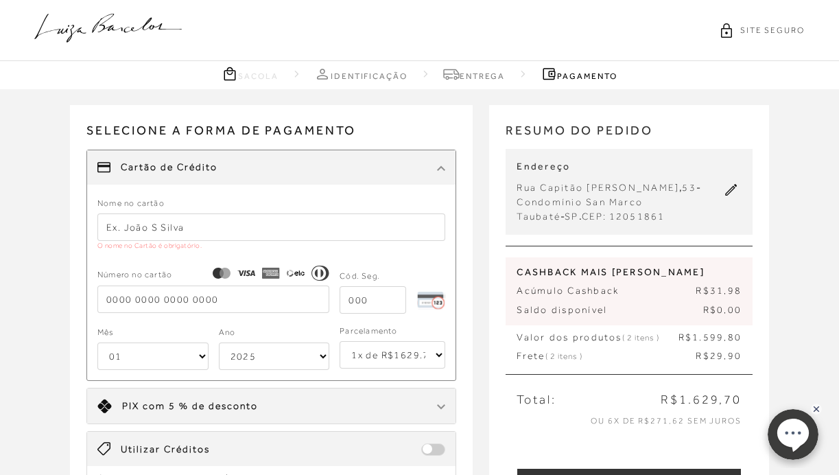
scroll to position [0, 0]
click at [136, 30] on icon at bounding box center [108, 28] width 148 height 29
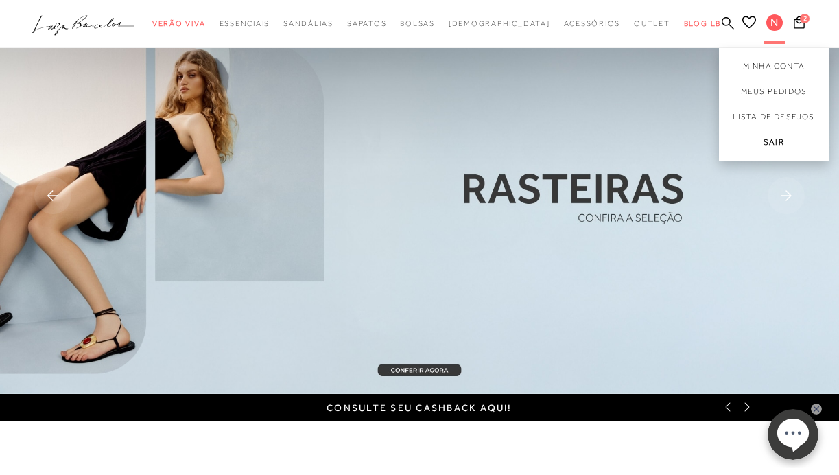
click at [775, 145] on link "Sair" at bounding box center [774, 145] width 110 height 31
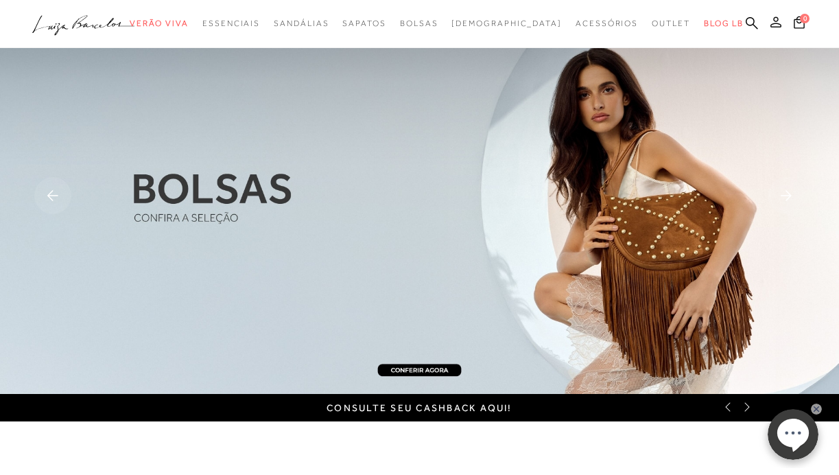
click at [777, 30] on button at bounding box center [775, 24] width 19 height 18
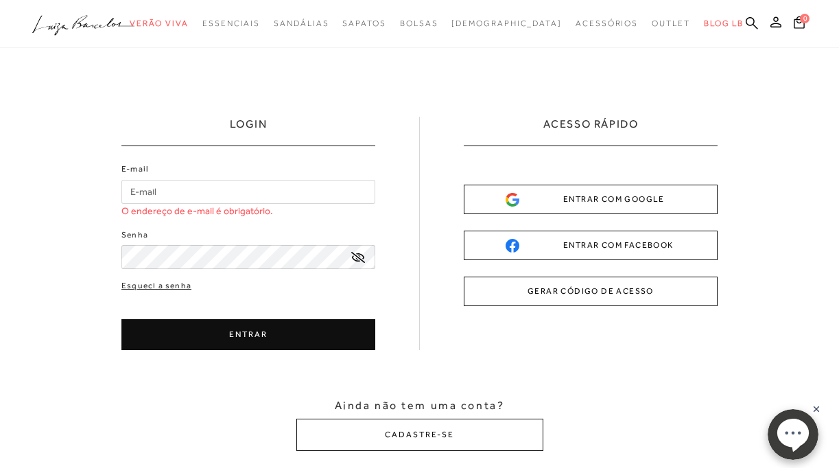
click at [83, 286] on div "LOGIN E-mail O endereço de e-mail é obrigatório. Senha Esqueci a senha" at bounding box center [419, 283] width 839 height 471
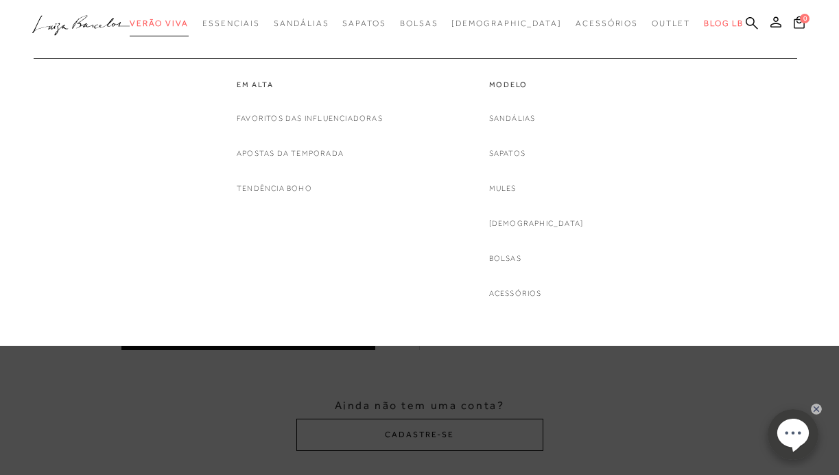
click at [189, 27] on span "Verão Viva" at bounding box center [159, 24] width 59 height 10
click at [541, 223] on link "[DEMOGRAPHIC_DATA]" at bounding box center [536, 223] width 95 height 14
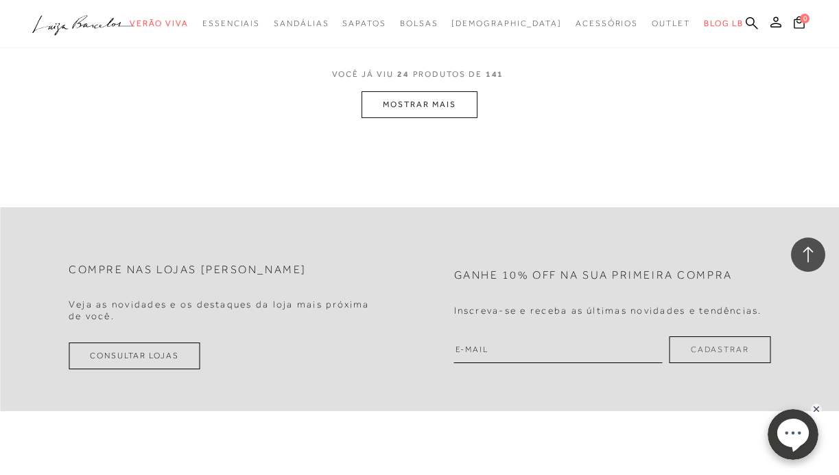
scroll to position [2421, 0]
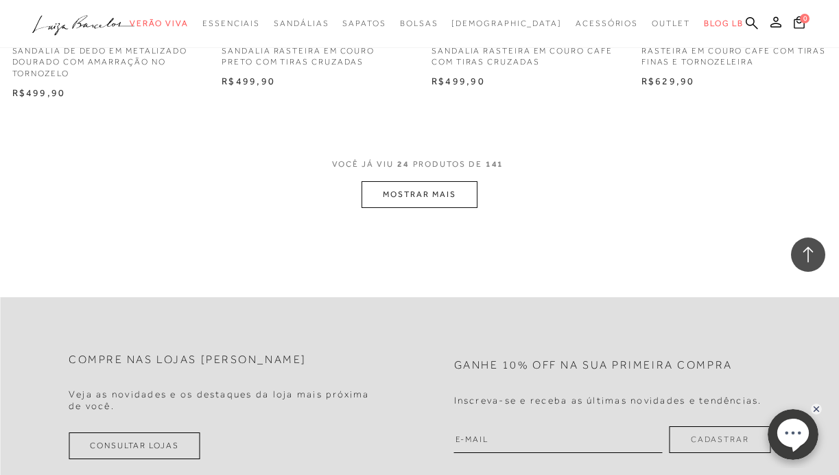
click at [449, 185] on button "MOSTRAR MAIS" at bounding box center [419, 194] width 115 height 27
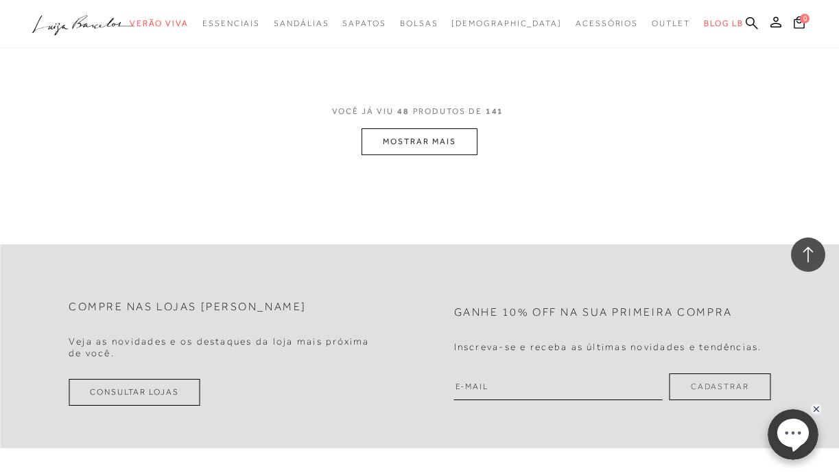
scroll to position [4941, 0]
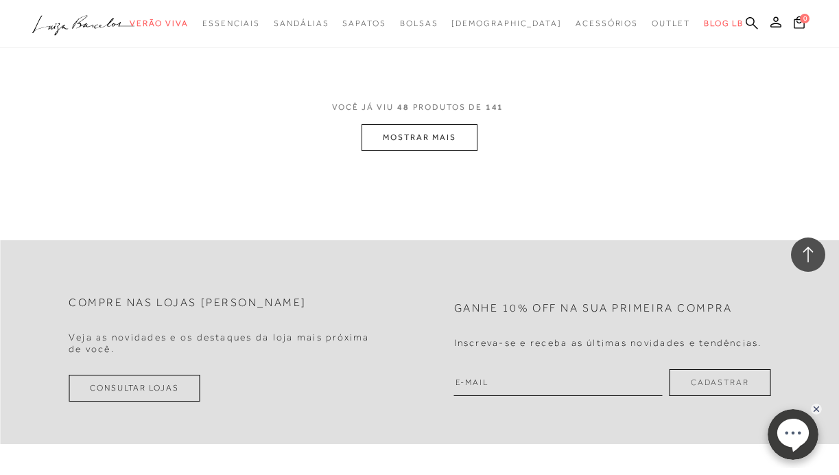
click at [435, 124] on button "MOSTRAR MAIS" at bounding box center [419, 137] width 115 height 27
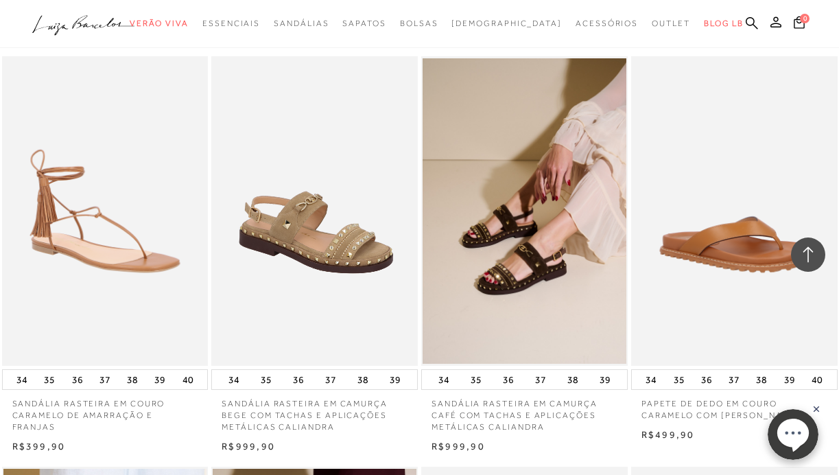
click at [333, 239] on img at bounding box center [315, 210] width 205 height 309
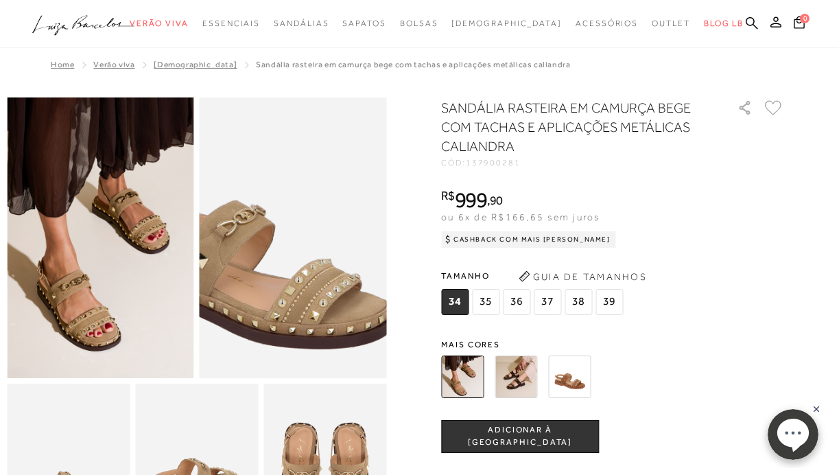
scroll to position [191, 0]
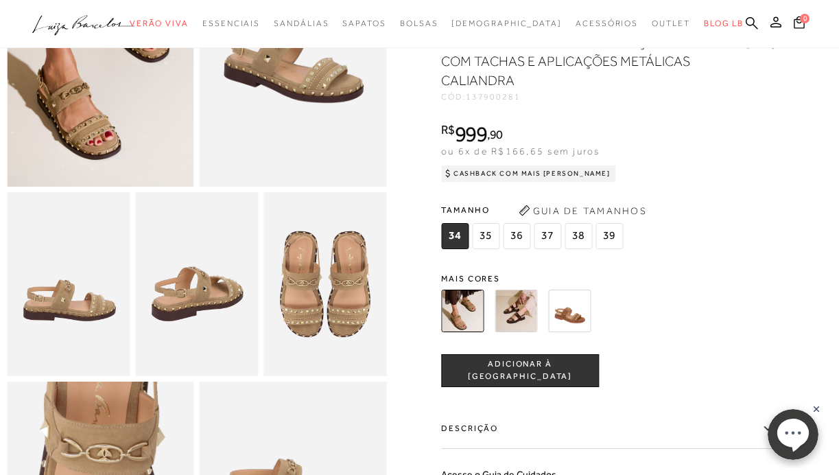
click at [575, 233] on span "38" at bounding box center [578, 236] width 27 height 26
click at [508, 376] on span "ADICIONAR À [GEOGRAPHIC_DATA]" at bounding box center [520, 371] width 156 height 24
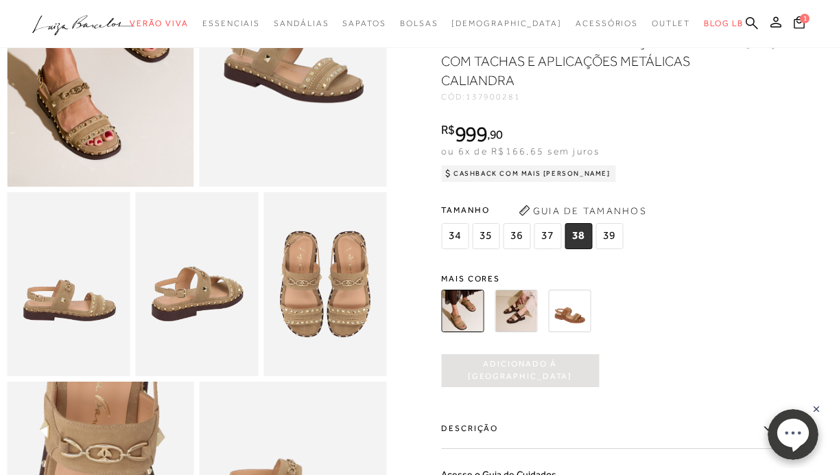
scroll to position [0, 0]
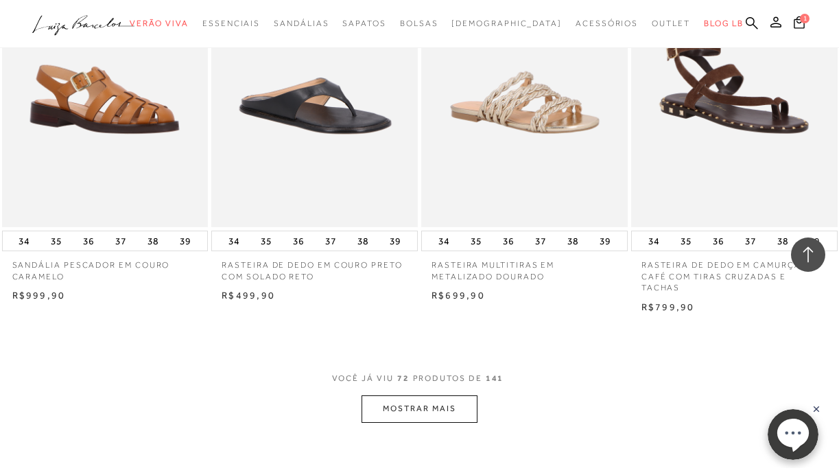
scroll to position [7130, 0]
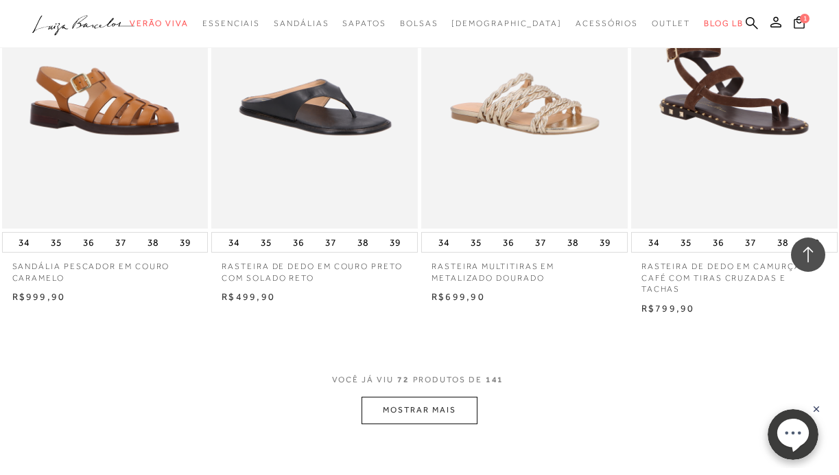
click at [418, 397] on button "MOSTRAR MAIS" at bounding box center [419, 410] width 115 height 27
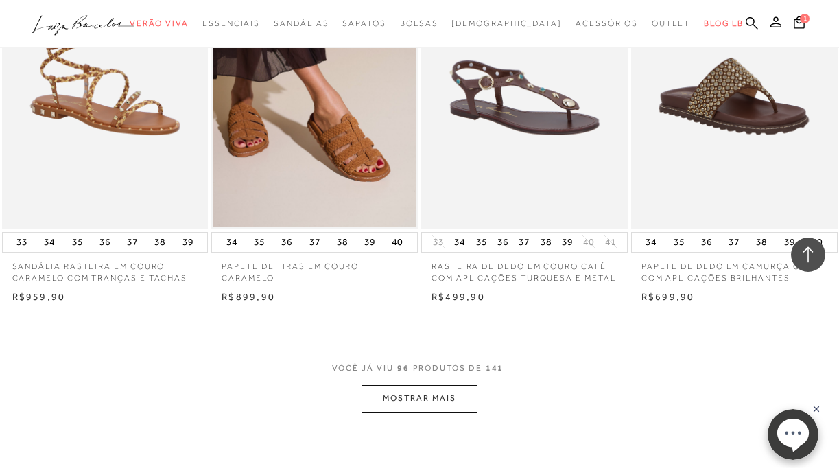
scroll to position [9584, 0]
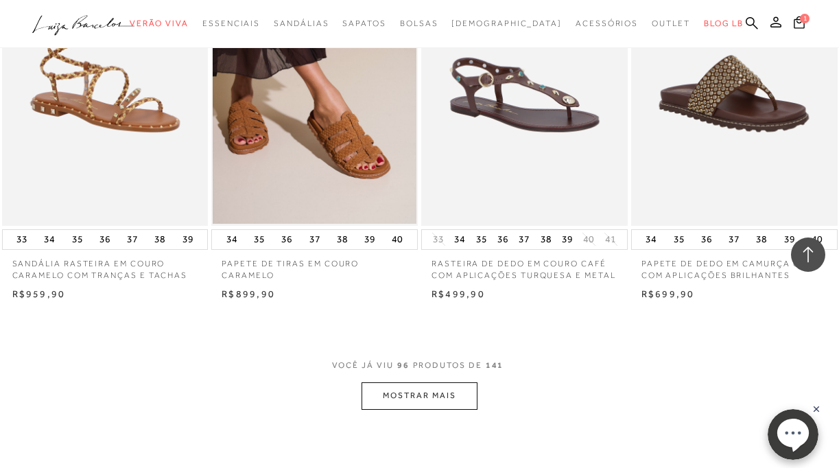
click at [419, 382] on button "MOSTRAR MAIS" at bounding box center [419, 395] width 115 height 27
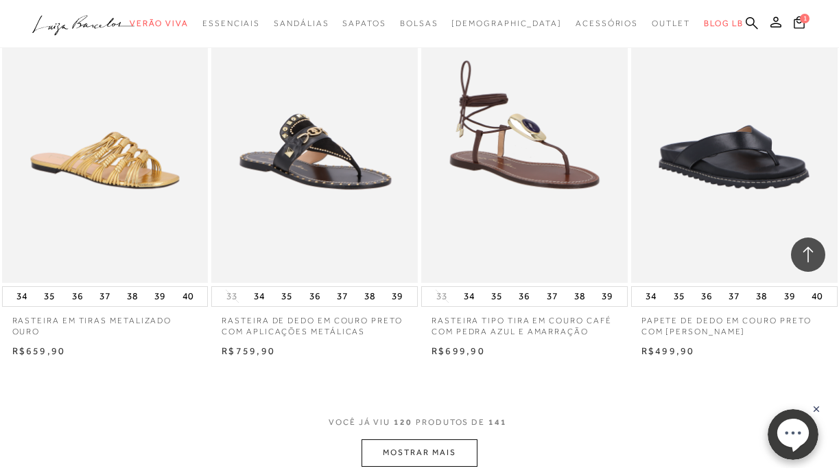
scroll to position [11979, 0]
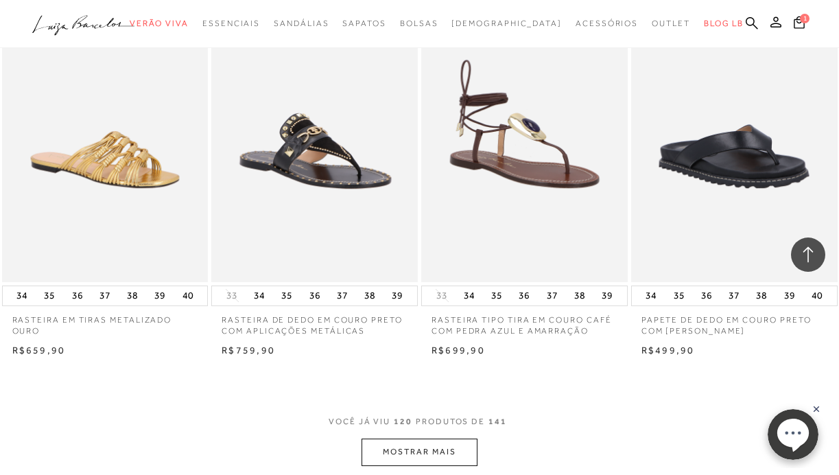
click at [423, 438] on button "MOSTRAR MAIS" at bounding box center [419, 451] width 115 height 27
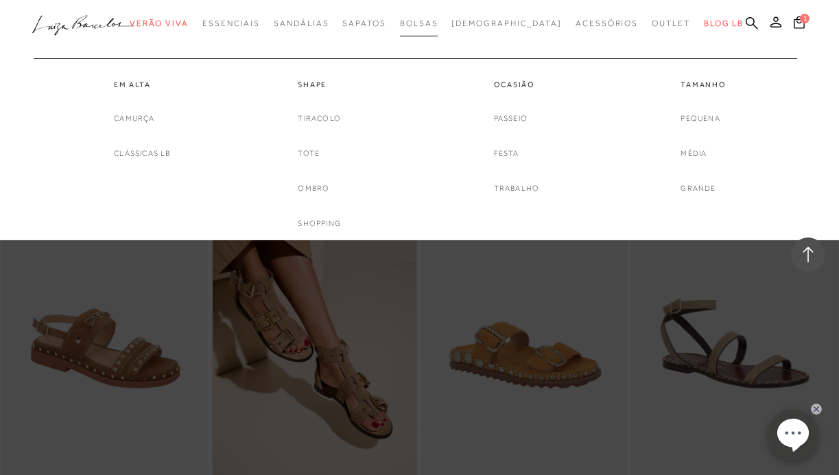
scroll to position [11108, 0]
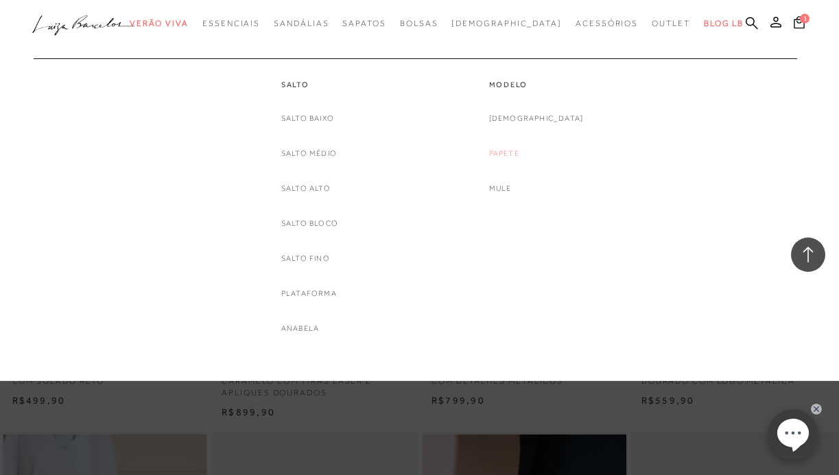
click at [519, 151] on link "Papete" at bounding box center [504, 153] width 30 height 14
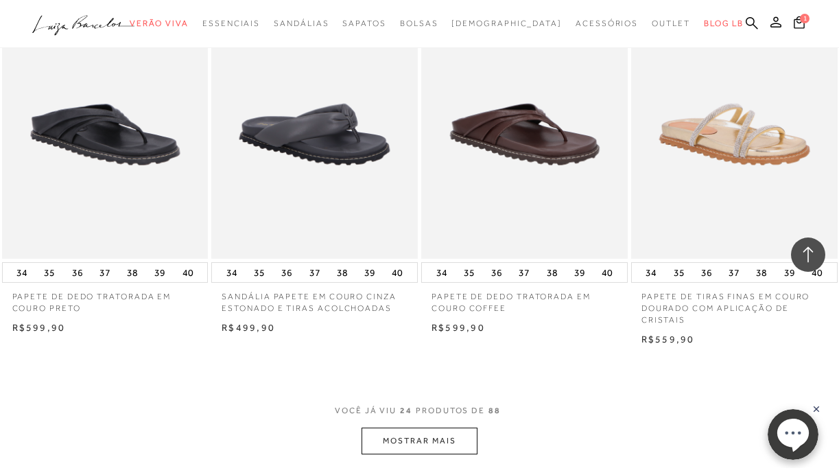
scroll to position [2189, 0]
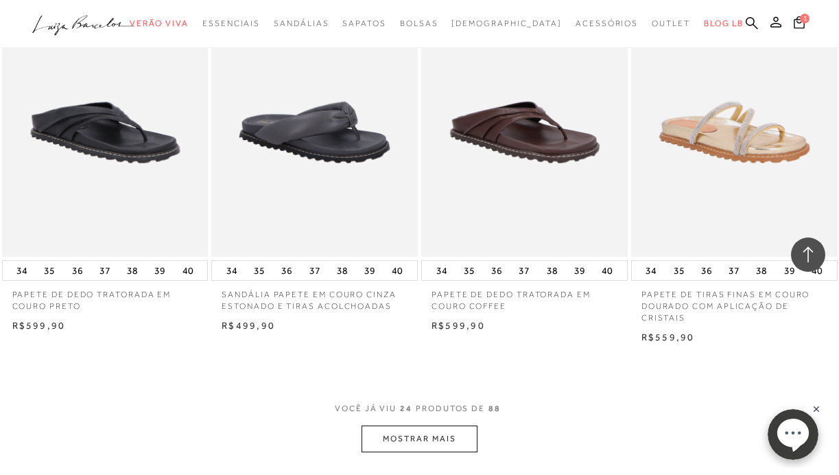
click at [423, 427] on button "MOSTRAR MAIS" at bounding box center [419, 438] width 115 height 27
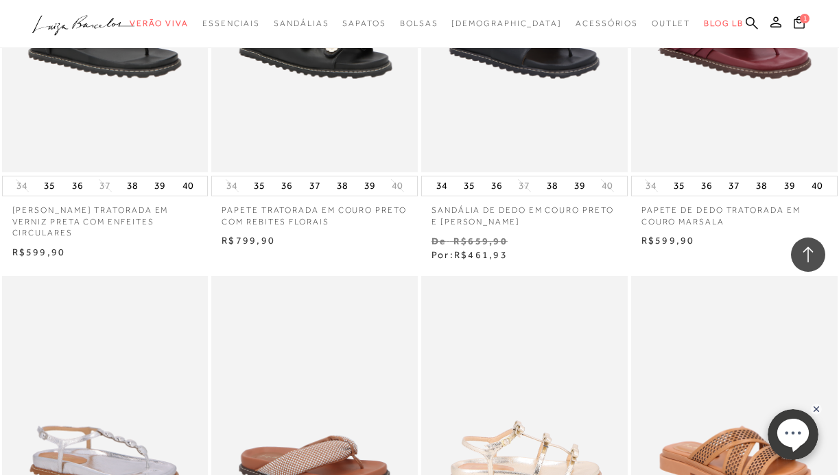
scroll to position [3485, 0]
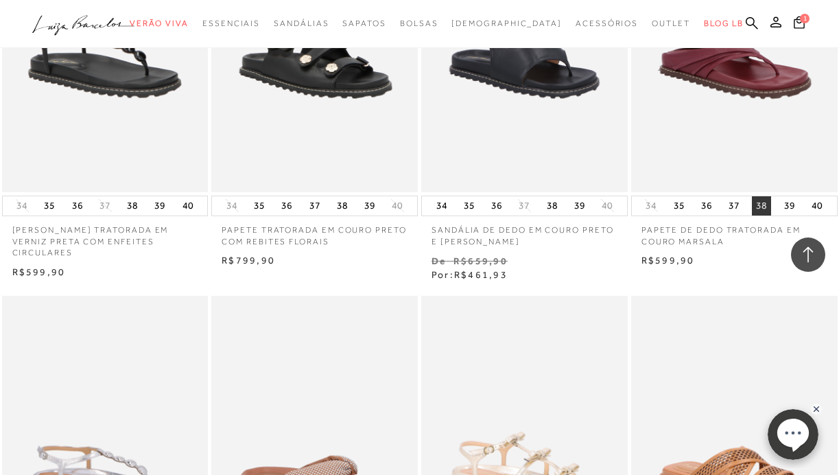
click at [762, 196] on button "38" at bounding box center [761, 205] width 19 height 19
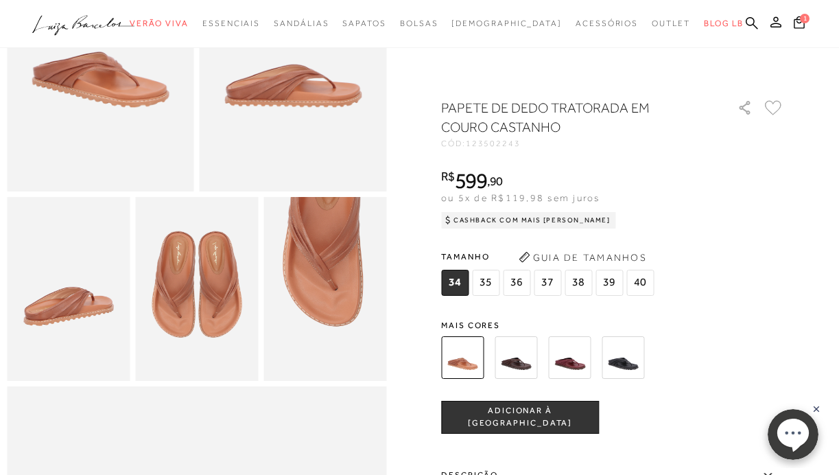
click at [576, 361] on img at bounding box center [569, 357] width 43 height 43
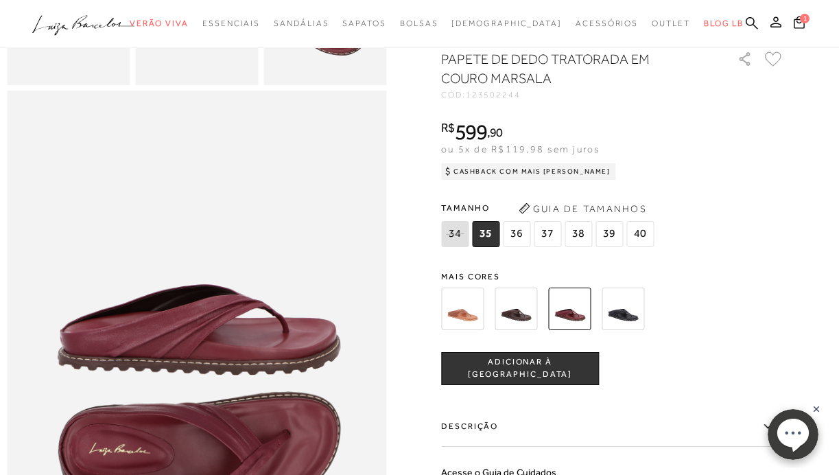
scroll to position [559, 0]
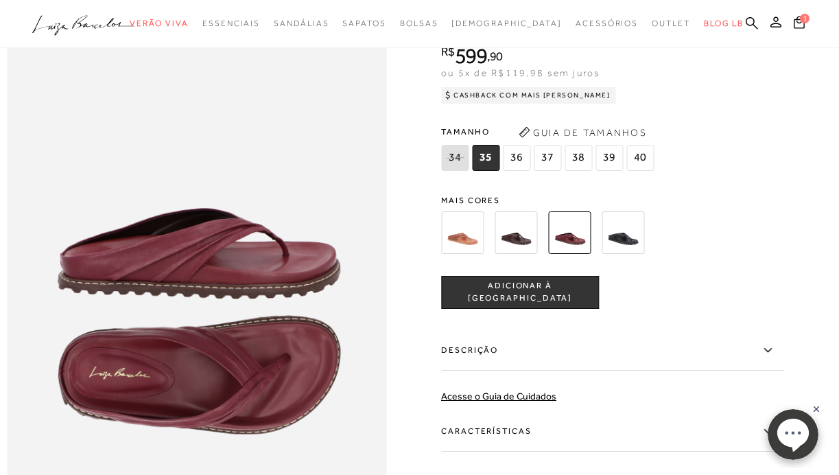
click at [462, 234] on img at bounding box center [462, 232] width 43 height 43
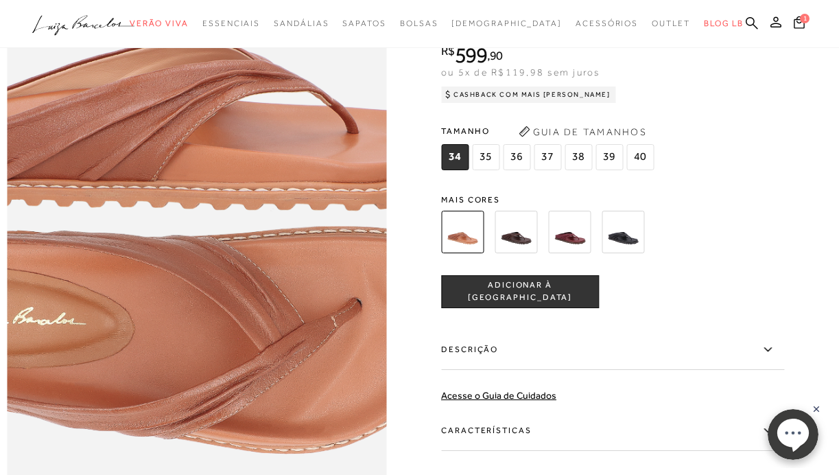
scroll to position [546, 0]
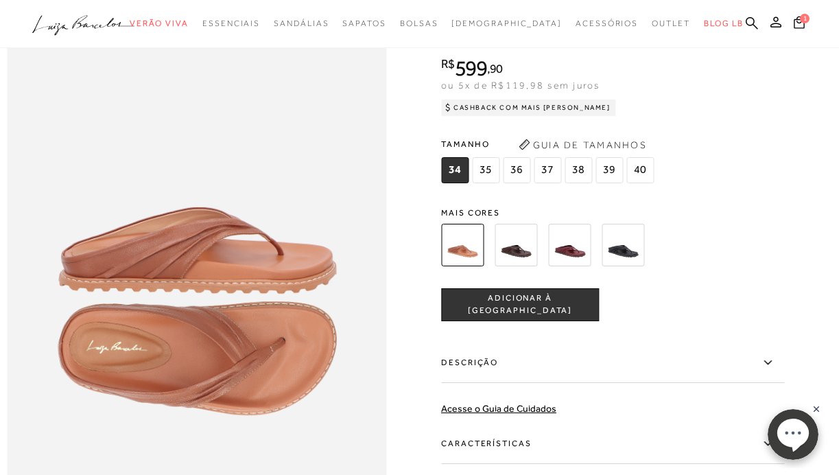
click at [574, 249] on img at bounding box center [569, 245] width 43 height 43
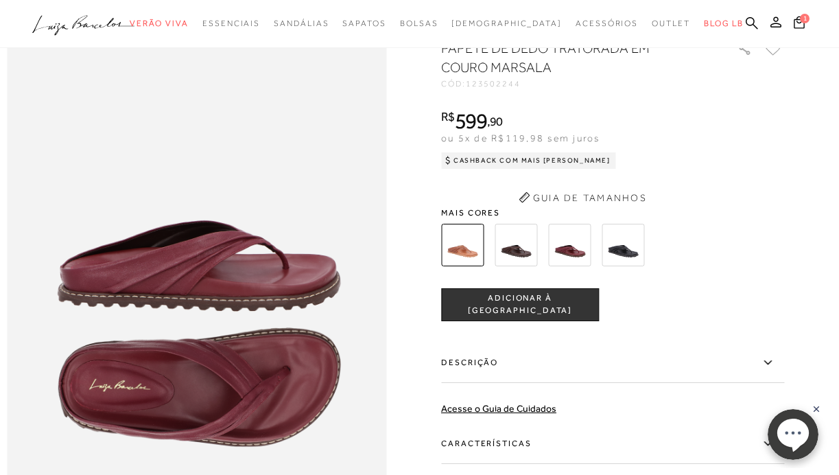
click at [524, 202] on icon "button" at bounding box center [524, 197] width 10 height 10
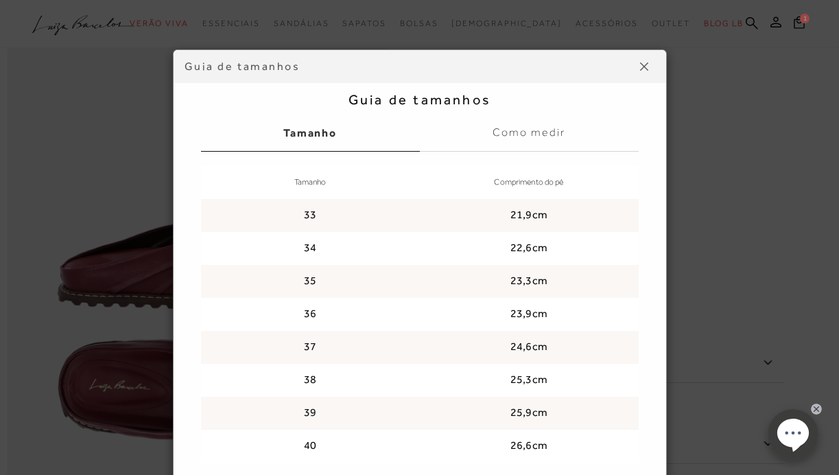
click at [645, 68] on div "Guia de tamanhos Tamanho Como medir Tamanho Comprimento do pé 33 21,9cm 34 22,6…" at bounding box center [419, 270] width 465 height 412
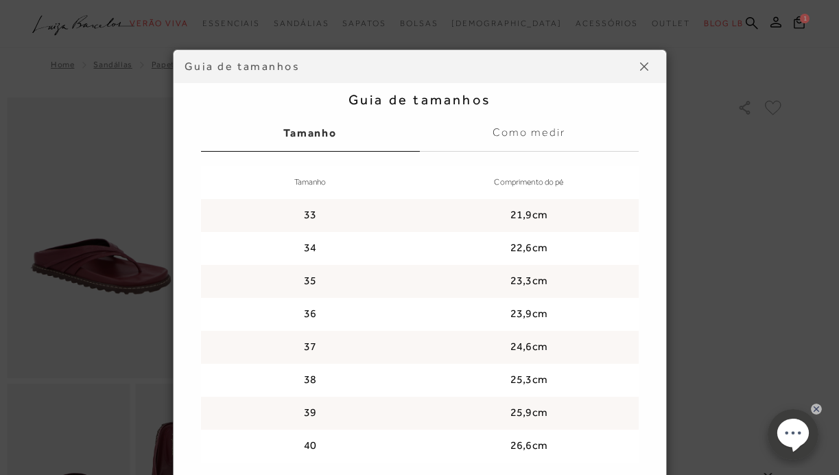
click at [644, 65] on img at bounding box center [644, 66] width 8 height 8
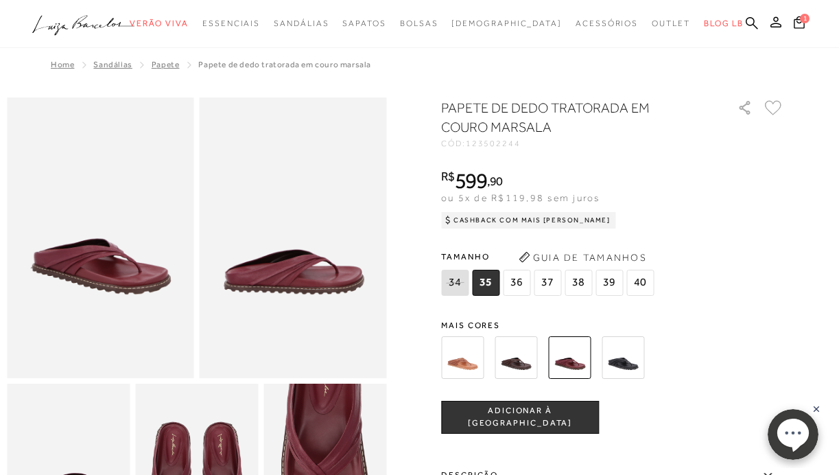
click at [515, 341] on img at bounding box center [516, 357] width 43 height 43
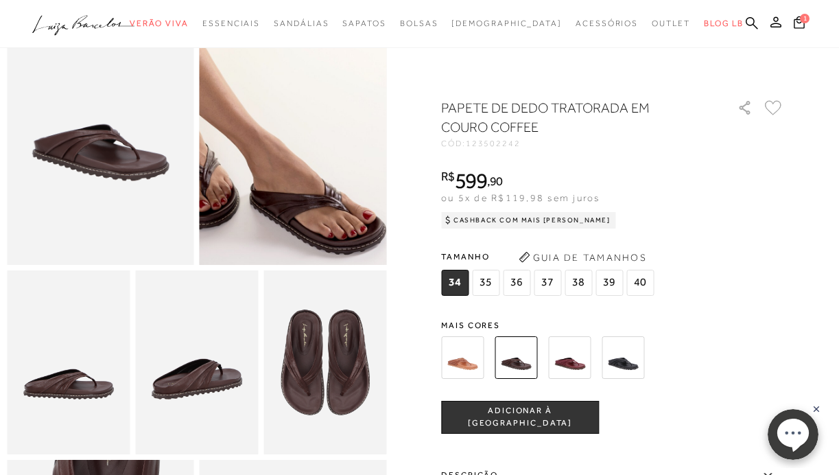
click at [344, 215] on img at bounding box center [241, 33] width 374 height 561
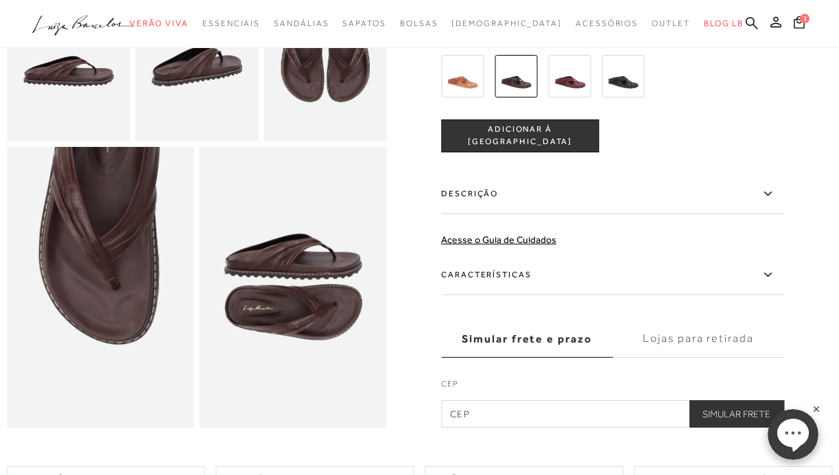
scroll to position [325, 0]
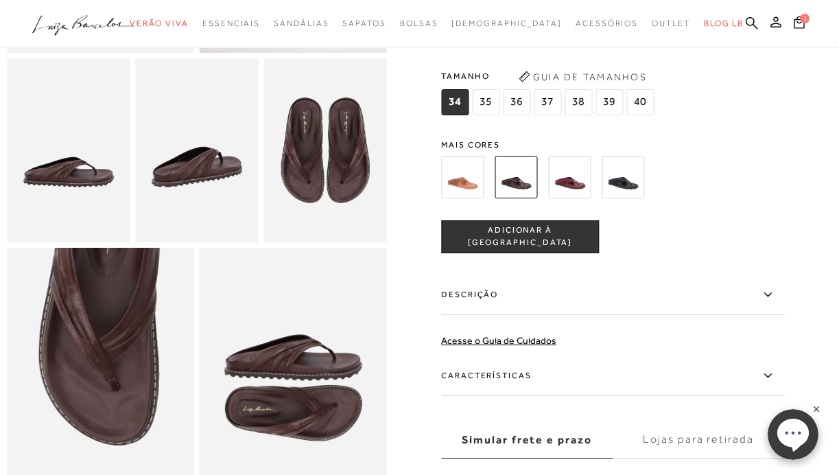
click at [572, 187] on img at bounding box center [569, 177] width 43 height 43
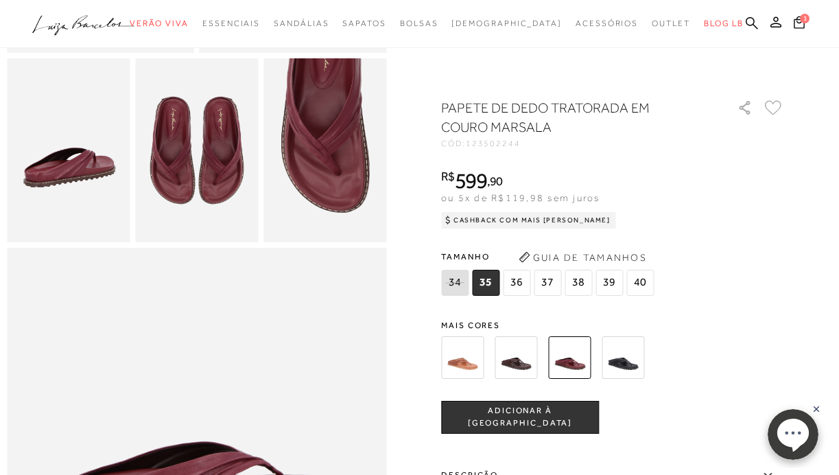
click at [561, 414] on span "ADICIONAR À [GEOGRAPHIC_DATA]" at bounding box center [520, 417] width 156 height 24
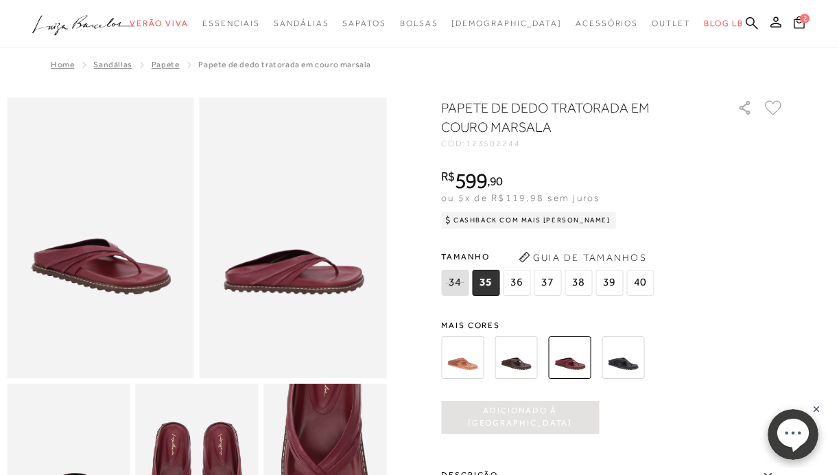
click at [799, 26] on icon at bounding box center [799, 22] width 11 height 14
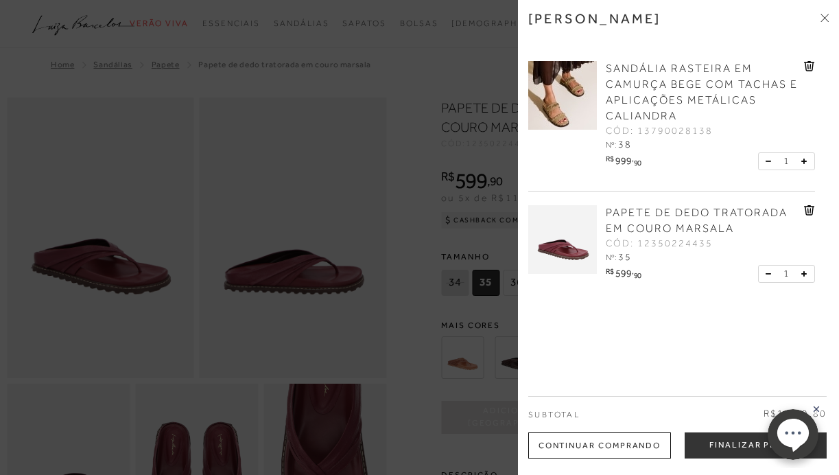
click at [817, 408] on icon at bounding box center [816, 408] width 5 height 5
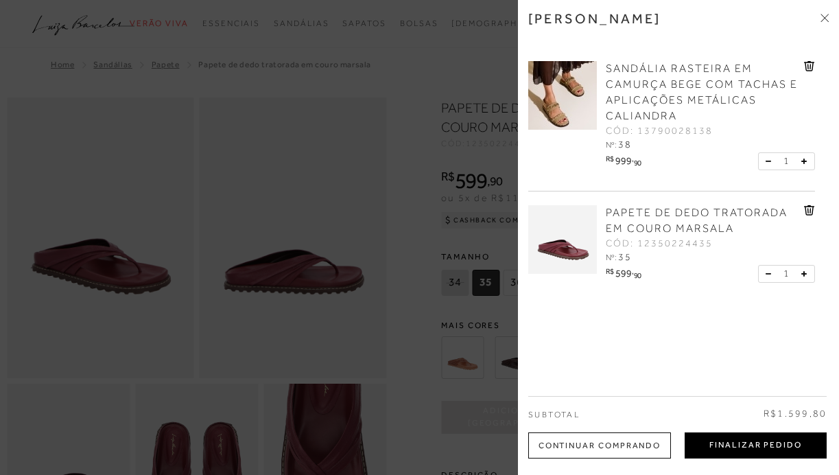
click at [784, 442] on button "Finalizar Pedido" at bounding box center [756, 445] width 142 height 26
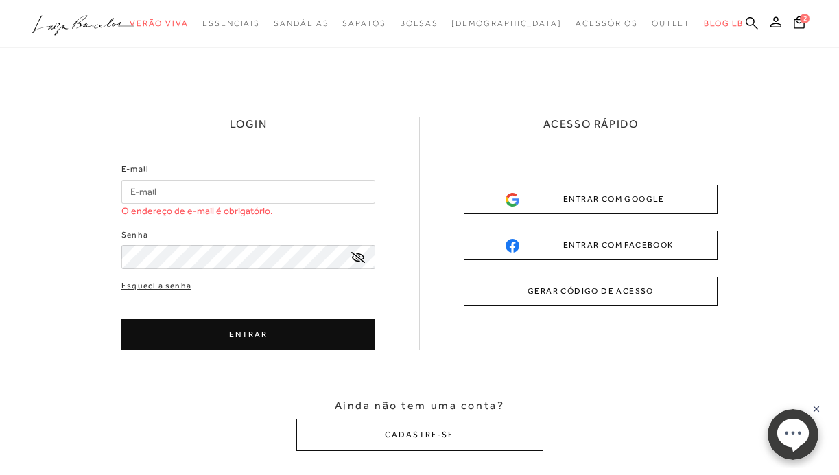
click at [406, 209] on div "LOGIN E-mail O endereço de e-mail é obrigatório. Senha ENTRAR" at bounding box center [419, 233] width 596 height 233
click at [451, 431] on button "CADASTRE-SE" at bounding box center [419, 435] width 247 height 32
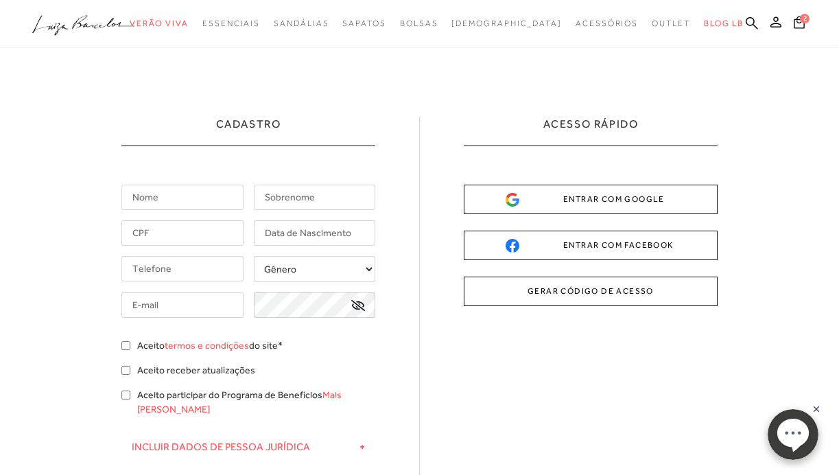
click at [209, 202] on input "text" at bounding box center [182, 197] width 122 height 25
type input "RODRIGO"
click at [290, 199] on input "text" at bounding box center [315, 197] width 122 height 25
type input "COSTA"
click at [171, 232] on input "text" at bounding box center [182, 232] width 122 height 25
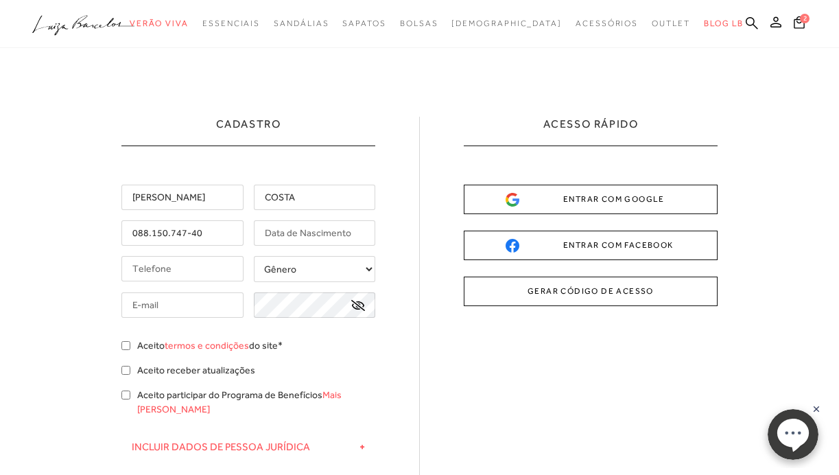
type input "088.150.747-40"
click at [281, 233] on input "text" at bounding box center [315, 232] width 122 height 25
type input "14/07/1980"
click at [207, 268] on input "tel" at bounding box center [182, 268] width 122 height 25
type input "(21) 99929-2208"
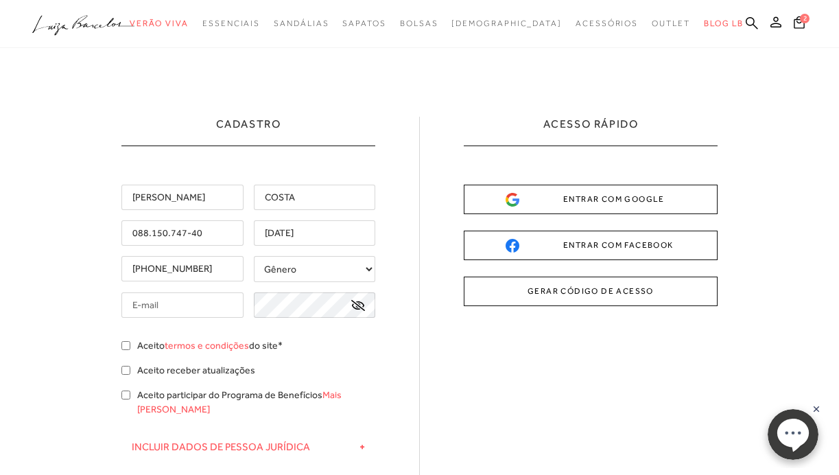
select select
type input "rodrigolacerdan2@hotmail.com"
click at [123, 345] on input "Aceito termos e condições do site*" at bounding box center [125, 345] width 9 height 9
checkbox input "true"
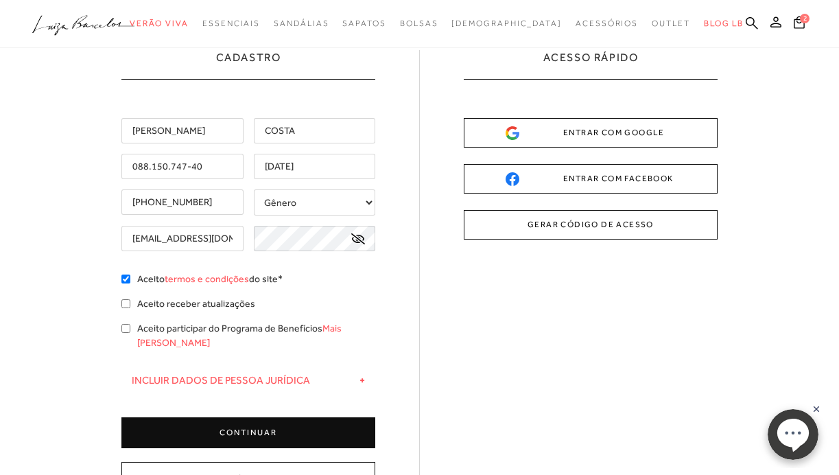
scroll to position [113, 0]
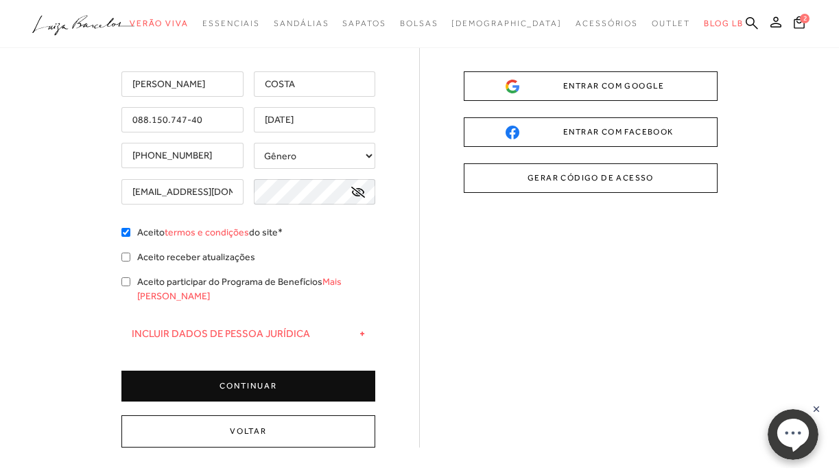
click at [282, 371] on button "CONTINUAR" at bounding box center [248, 386] width 254 height 31
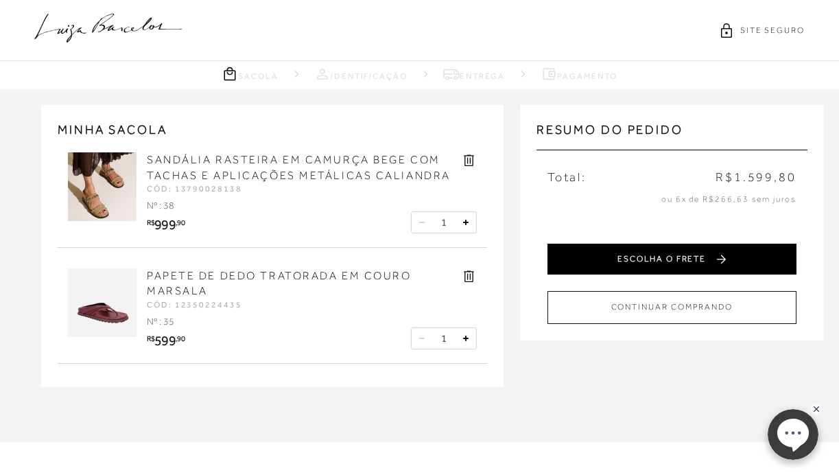
click at [579, 256] on button "ESCOLHA O FRETE" at bounding box center [672, 259] width 249 height 31
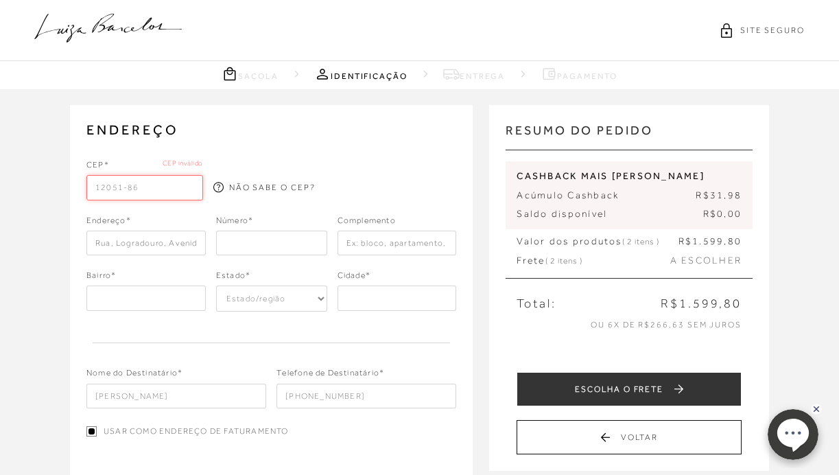
type input "12051-861"
type input "Rua Capitão [PERSON_NAME]"
type input "Condomínio San Marco"
select select "SP"
type input "Taubaté"
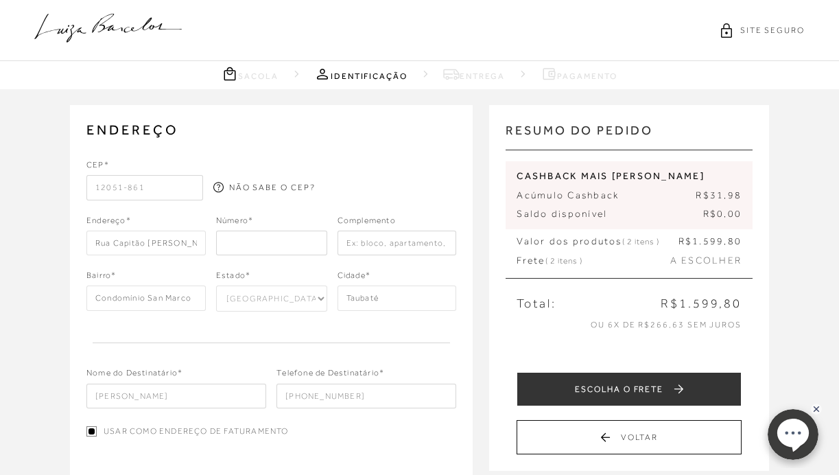
type input "12051-861"
click at [252, 244] on input "number" at bounding box center [271, 243] width 111 height 25
type input "30"
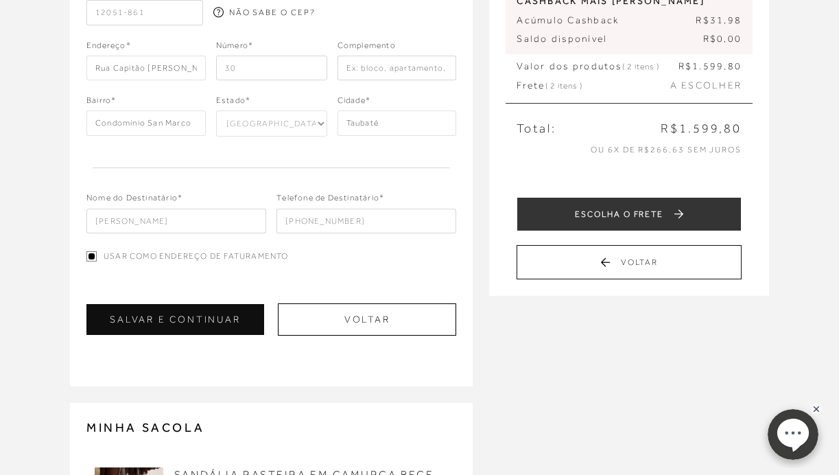
scroll to position [222, 0]
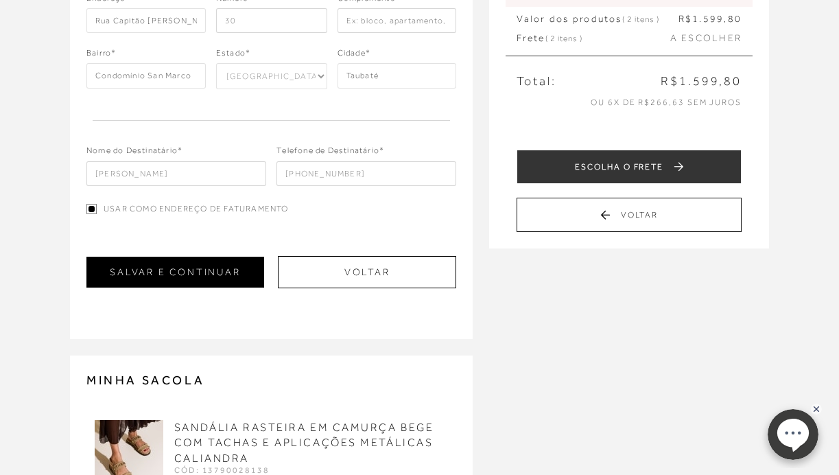
click at [233, 261] on button "SALVAR E CONTINUAR" at bounding box center [175, 272] width 178 height 31
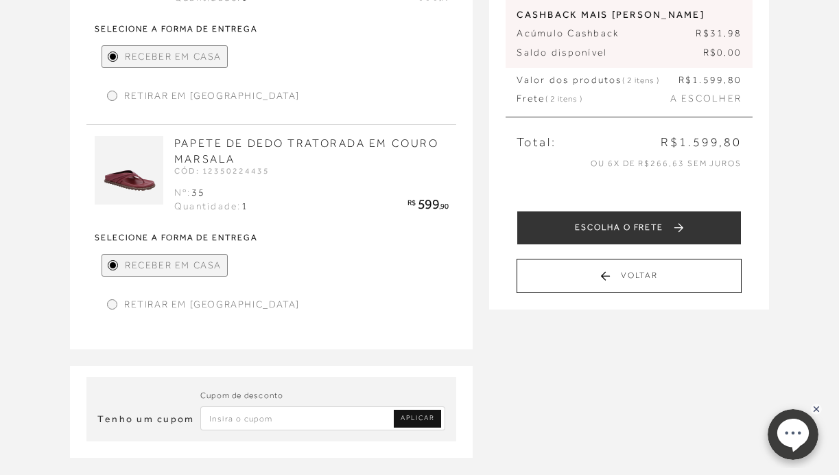
scroll to position [257, 0]
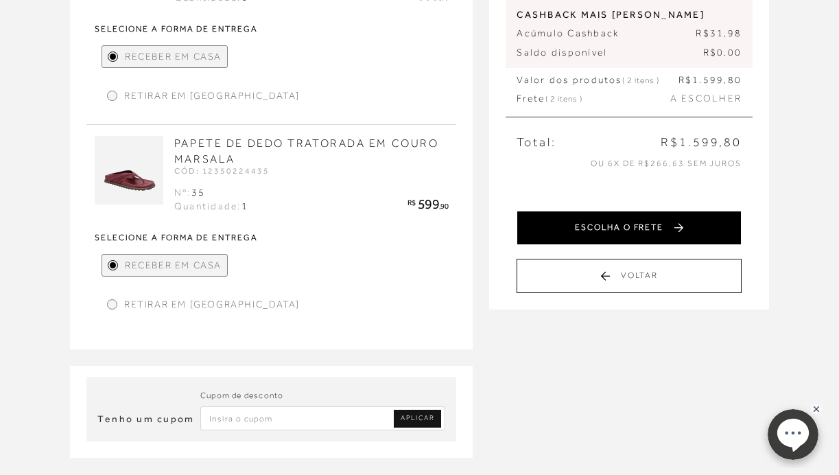
click at [625, 212] on button "ESCOLHA O FRETE" at bounding box center [629, 228] width 225 height 34
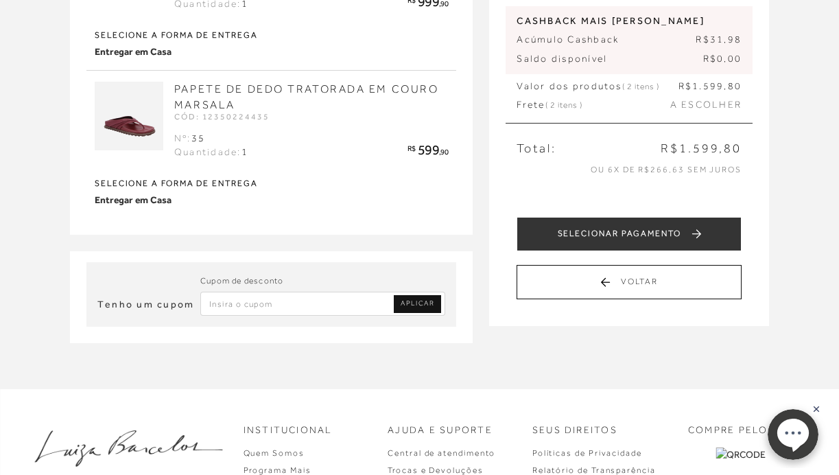
scroll to position [248, 0]
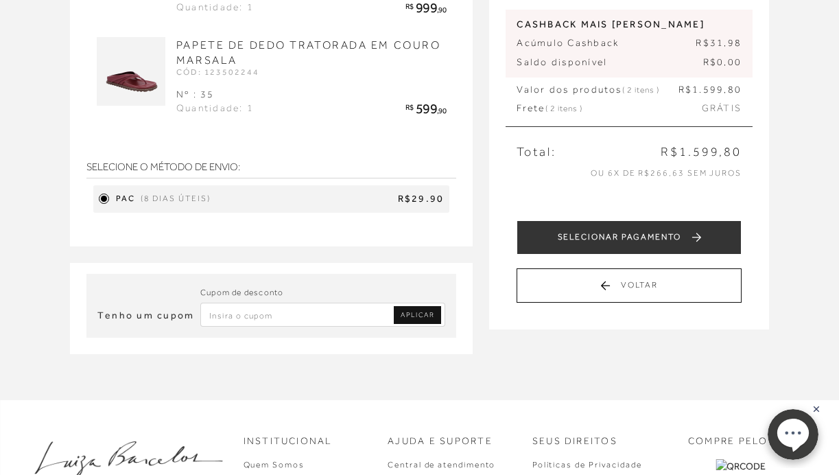
click at [317, 206] on div "PAC (8 dias úteis) R$29.90" at bounding box center [271, 198] width 357 height 27
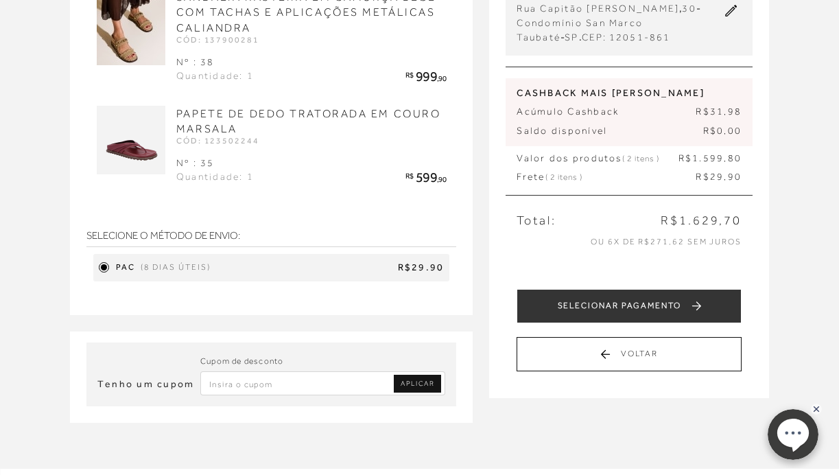
scroll to position [222, 0]
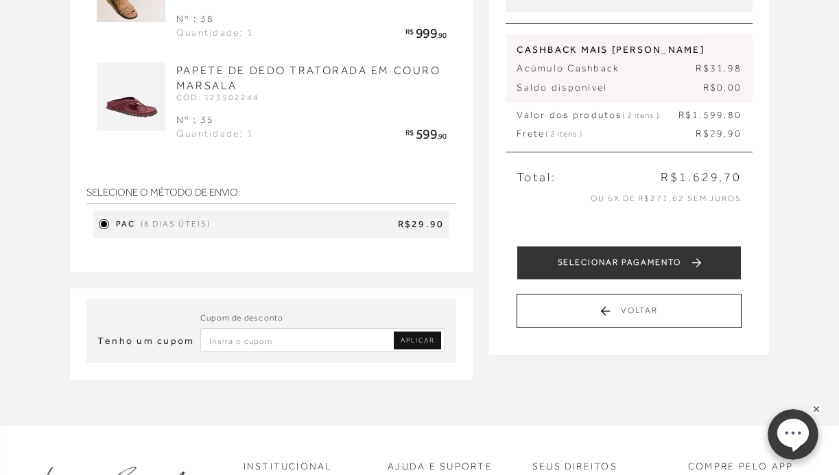
click at [325, 329] on input "Inserir Código da Promoção" at bounding box center [323, 340] width 246 height 24
type input "O"
type input "PRIMEIRALB"
click at [424, 341] on span "APLICAR" at bounding box center [418, 341] width 34 height 10
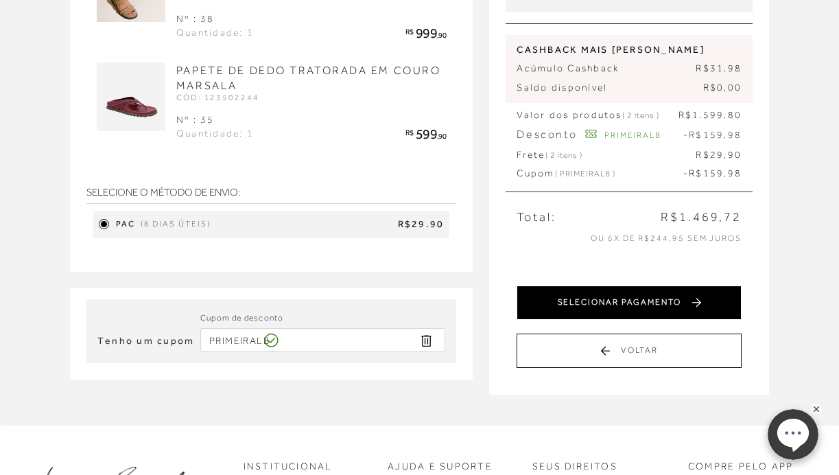
click at [702, 288] on button "SELECIONAR PAGAMENTO" at bounding box center [629, 302] width 225 height 34
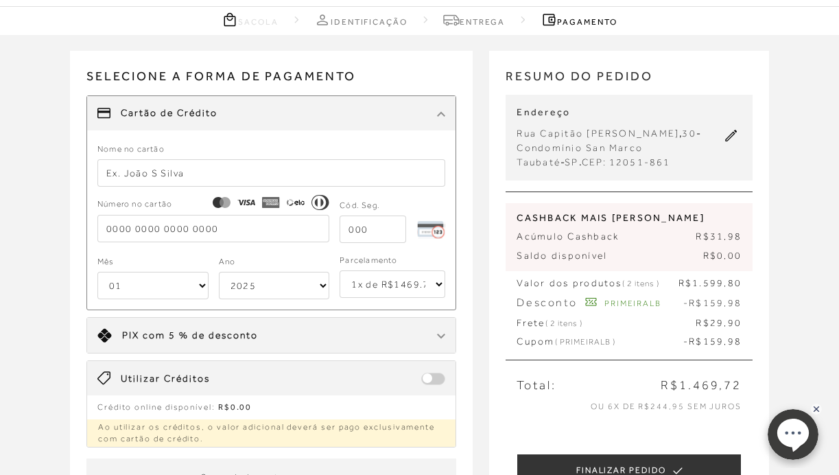
scroll to position [54, 0]
click at [300, 173] on input "text" at bounding box center [271, 172] width 349 height 27
type input "5228403104012647"
type input "246"
select select "12"
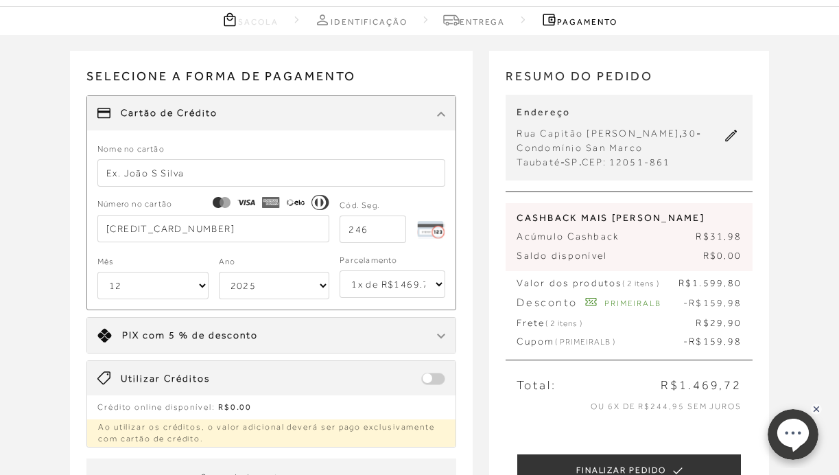
select select "2032"
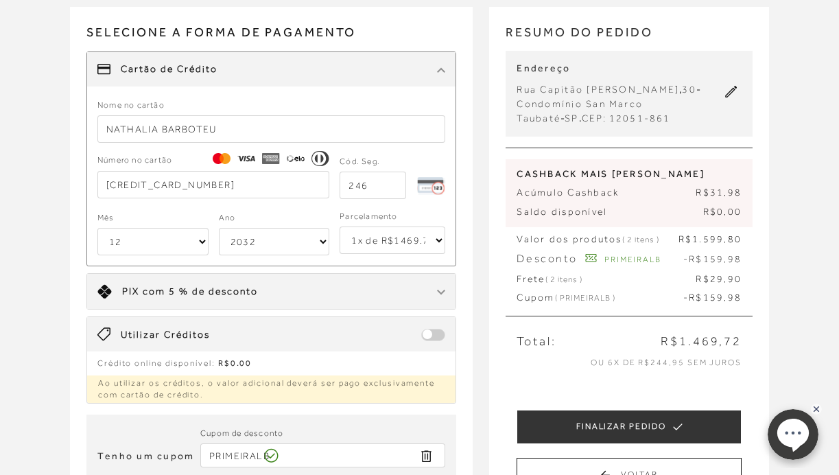
scroll to position [152, 0]
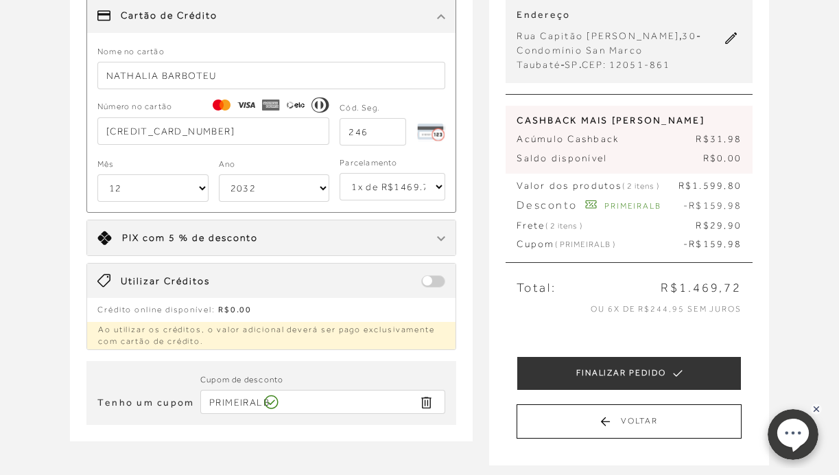
type input "NATHALIA BARBOTEU"
click at [242, 158] on div "Ano 2025 2026 2027 2028 2029 2030 2031 2032 2033 2034 2035 2036 2037 2038 2039 …" at bounding box center [274, 178] width 111 height 45
click at [437, 282] on span at bounding box center [433, 281] width 24 height 12
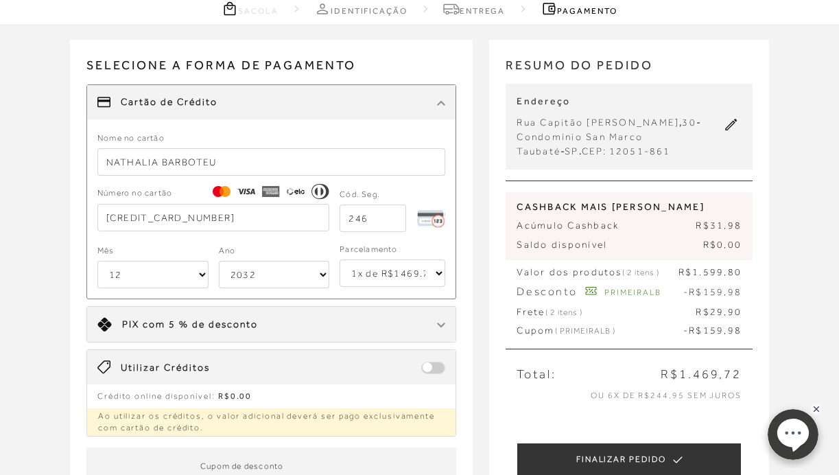
scroll to position [143, 0]
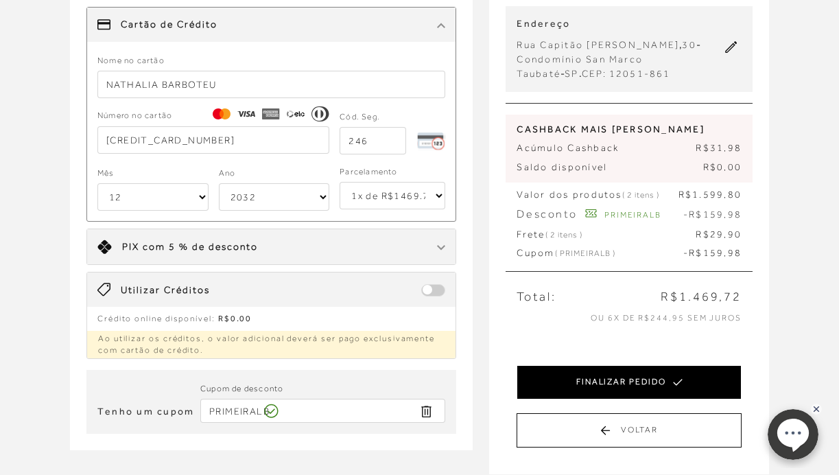
click at [613, 366] on button "FINALIZAR PEDIDO" at bounding box center [629, 382] width 225 height 34
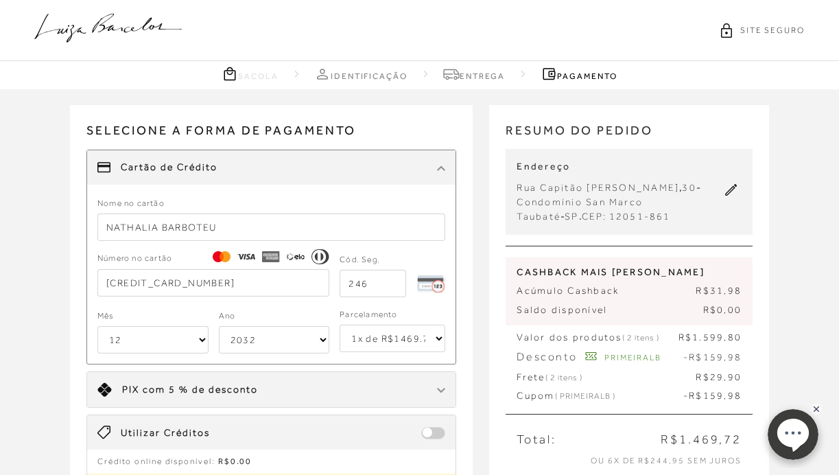
select select "12"
select select "2032"
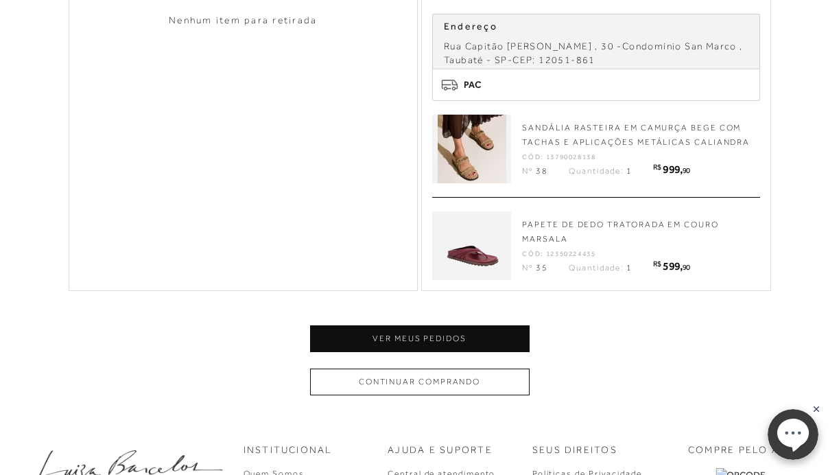
scroll to position [576, 0]
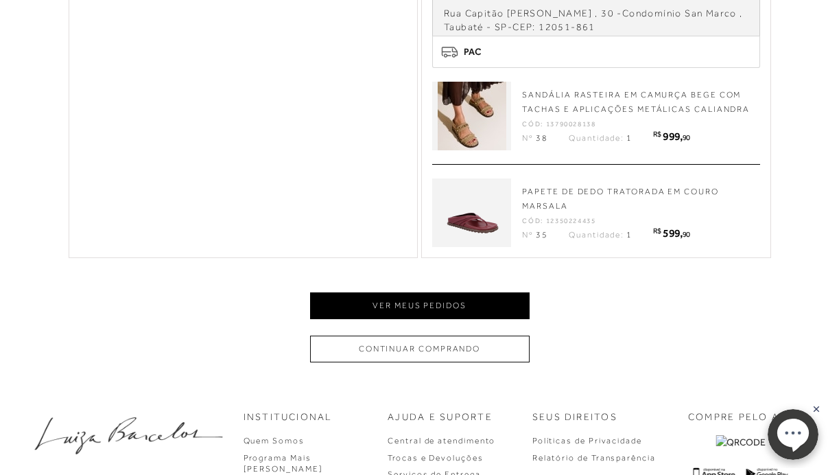
click at [500, 298] on button "Ver meus pedidos" at bounding box center [420, 305] width 220 height 27
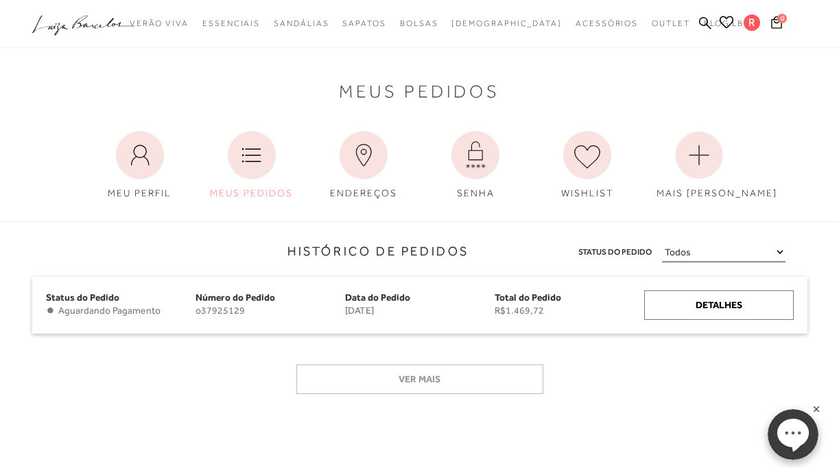
click at [786, 424] on ellipse at bounding box center [793, 432] width 32 height 29
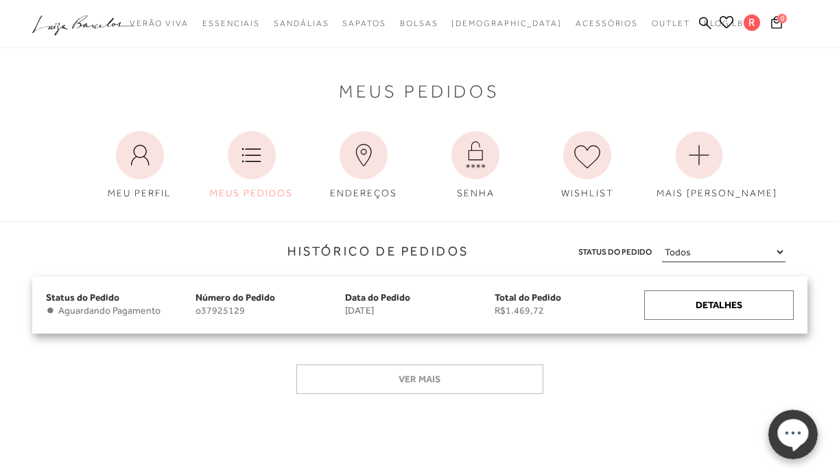
click at [406, 305] on span "22 de agosto de 2025" at bounding box center [420, 311] width 150 height 12
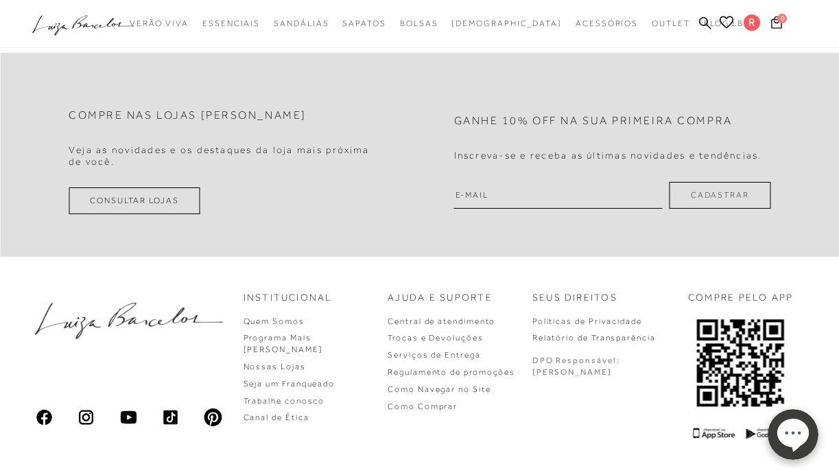
scroll to position [515, 0]
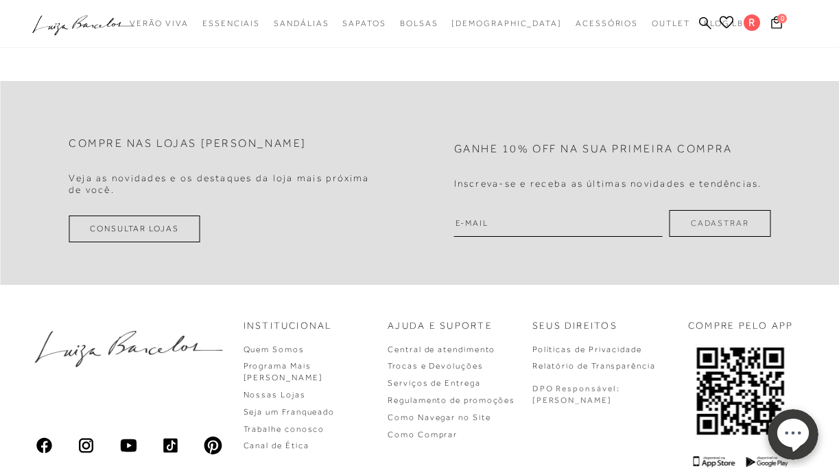
click at [486, 69] on div "Compre nas lojas Luiza Barcelos Veja as novidades e os destaques da loja mais p…" at bounding box center [419, 284] width 839 height 545
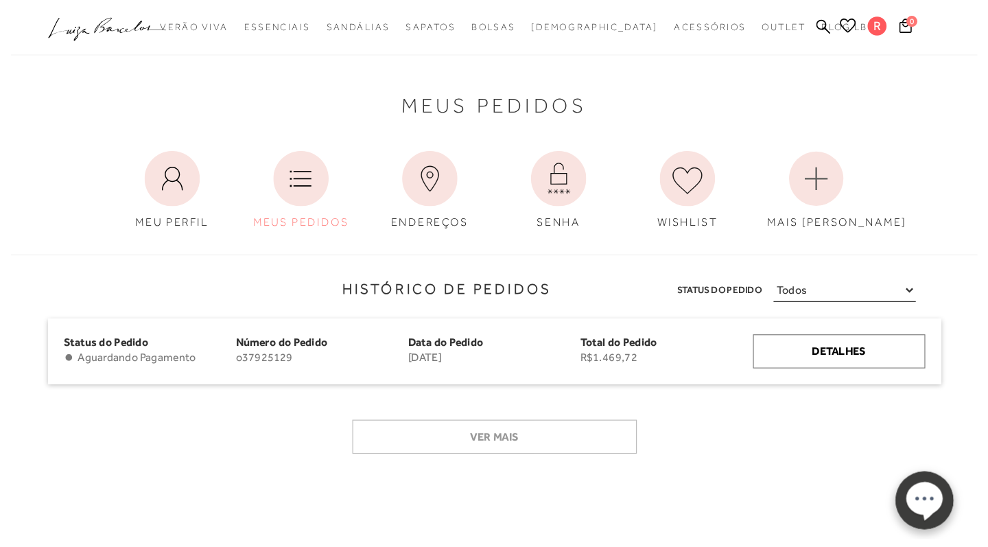
scroll to position [0, 0]
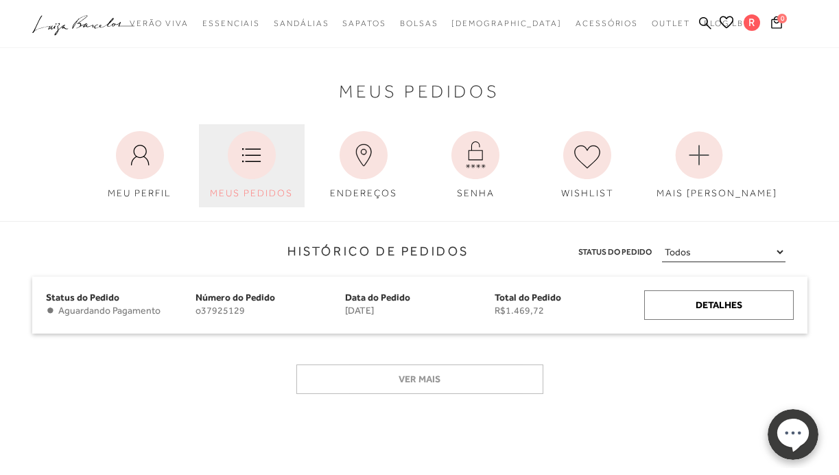
click at [264, 169] on icon at bounding box center [252, 155] width 48 height 48
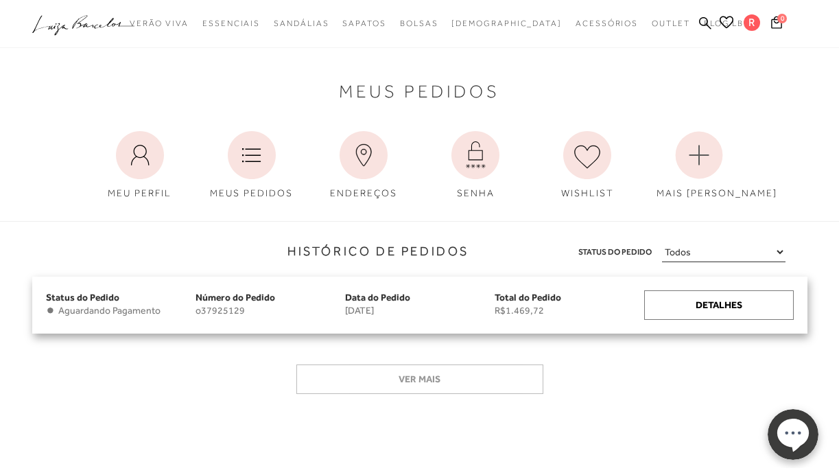
click at [191, 307] on span "• Aguardando Pagamento" at bounding box center [121, 311] width 150 height 12
click at [493, 327] on div "Status do Pedido • Aguardando Pagamento Número do Pedido o37925129 Data do Pedi…" at bounding box center [419, 305] width 775 height 57
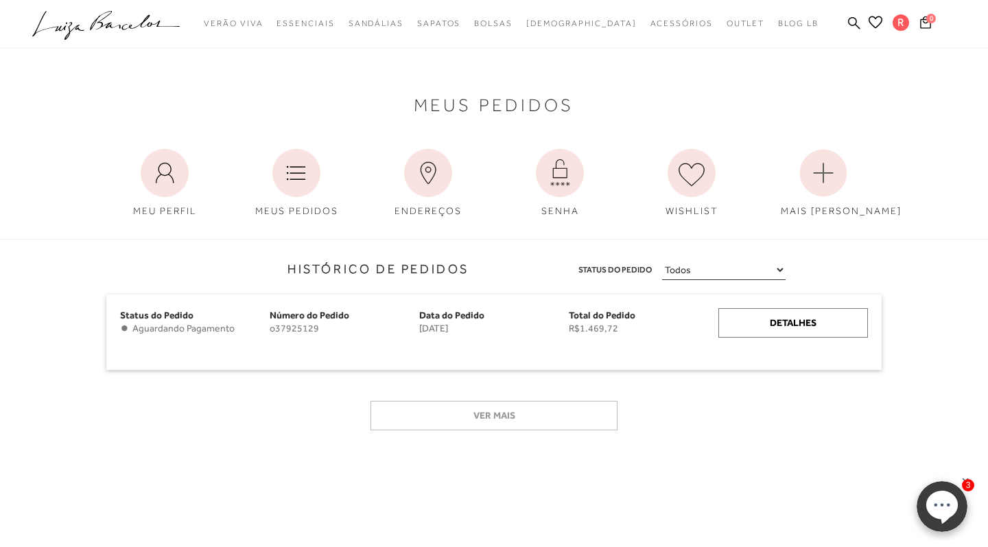
click at [838, 474] on ellipse at bounding box center [942, 504] width 32 height 29
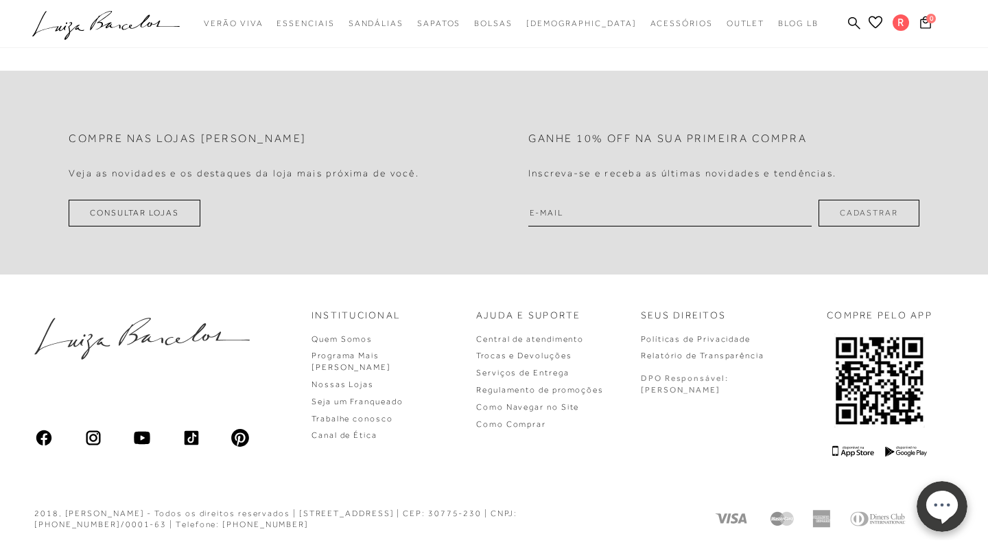
scroll to position [543, 0]
click at [655, 47] on div at bounding box center [494, 24] width 988 height 48
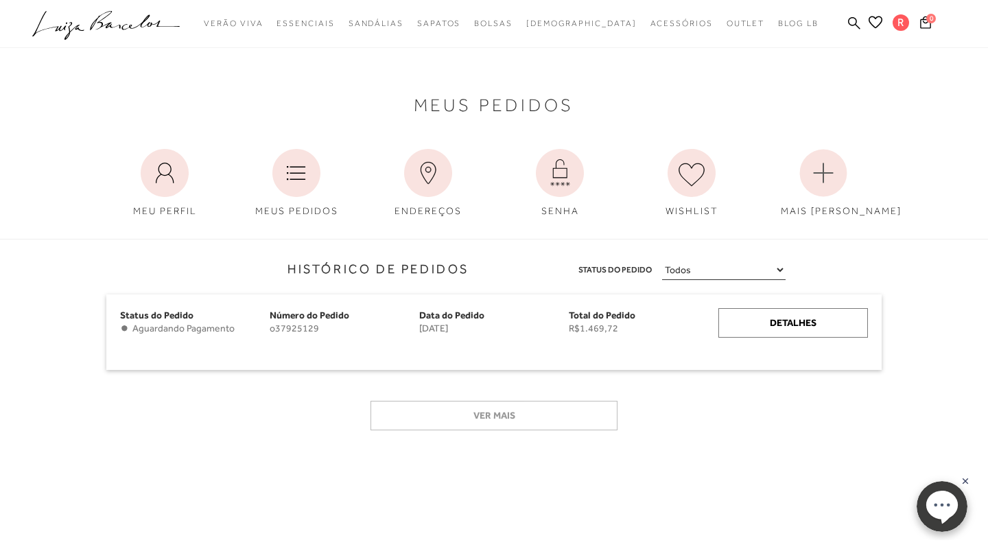
scroll to position [0, 0]
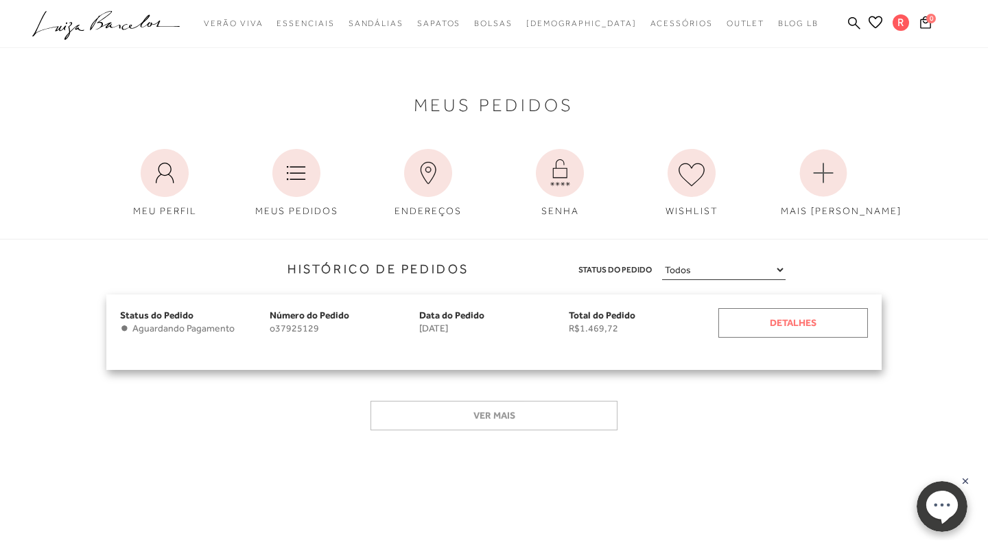
click at [812, 322] on div "Detalhes" at bounding box center [793, 323] width 150 height 30
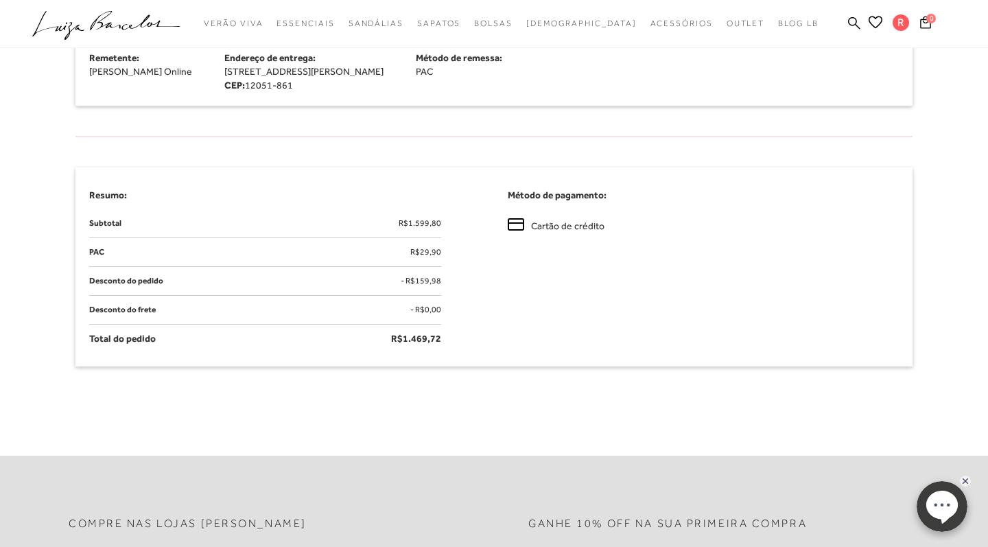
scroll to position [976, 0]
click at [838, 474] on rect at bounding box center [965, 480] width 11 height 11
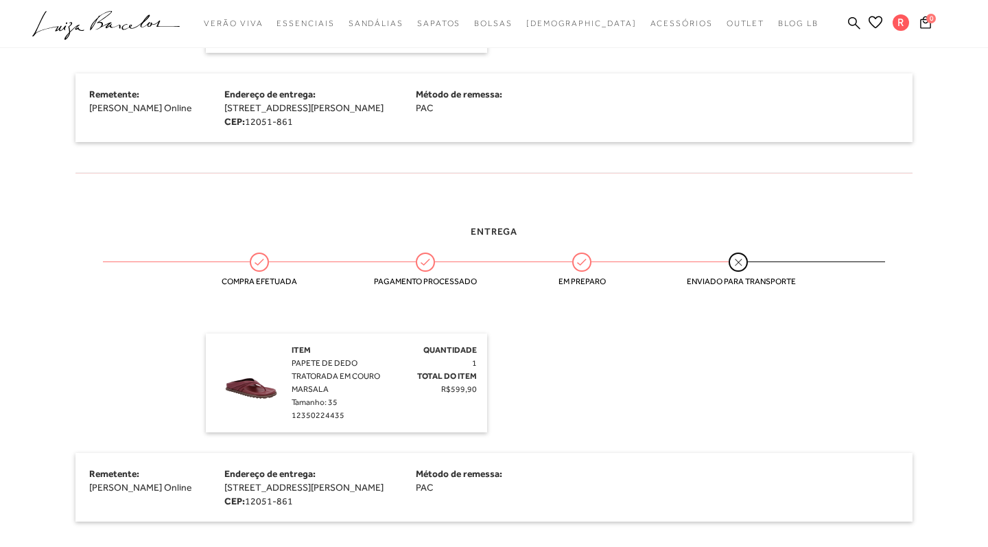
scroll to position [561, 0]
